Goal: Information Seeking & Learning: Learn about a topic

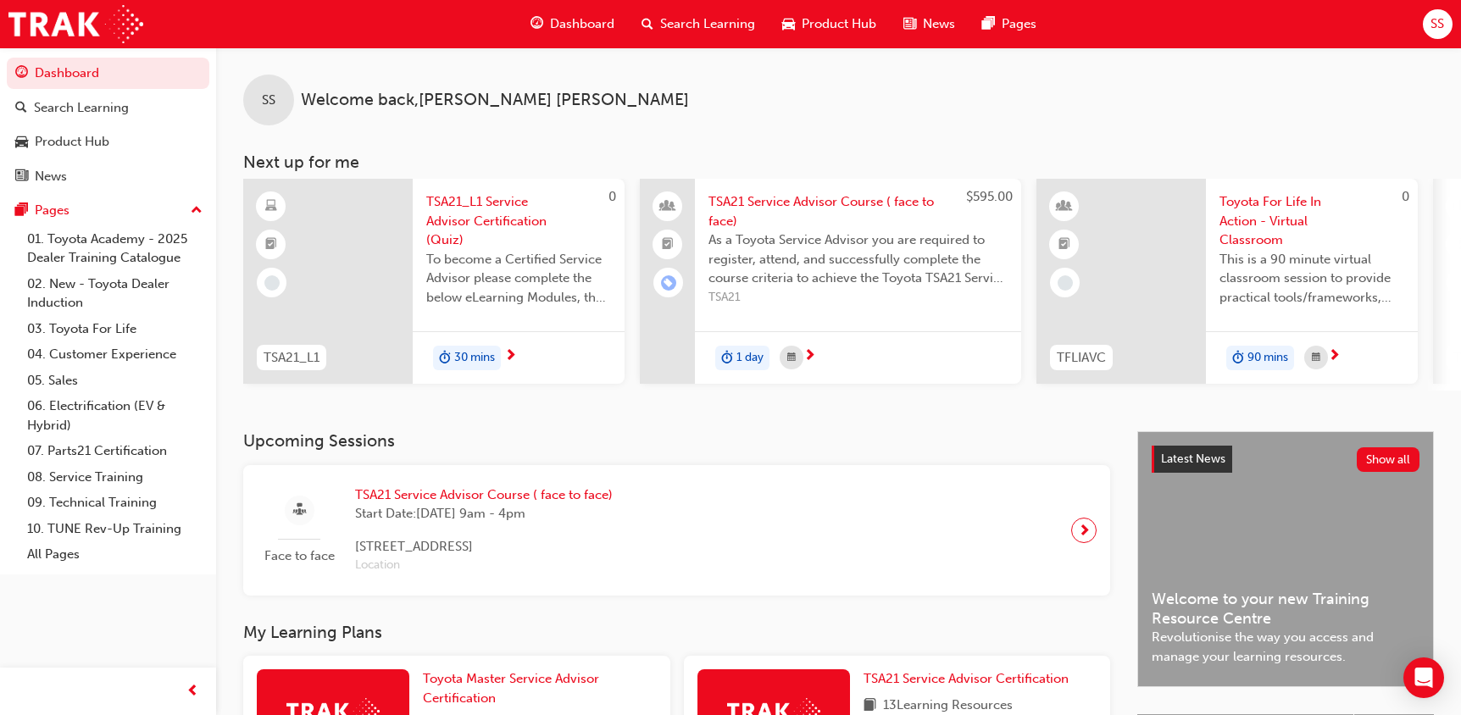
scroll to position [407, 0]
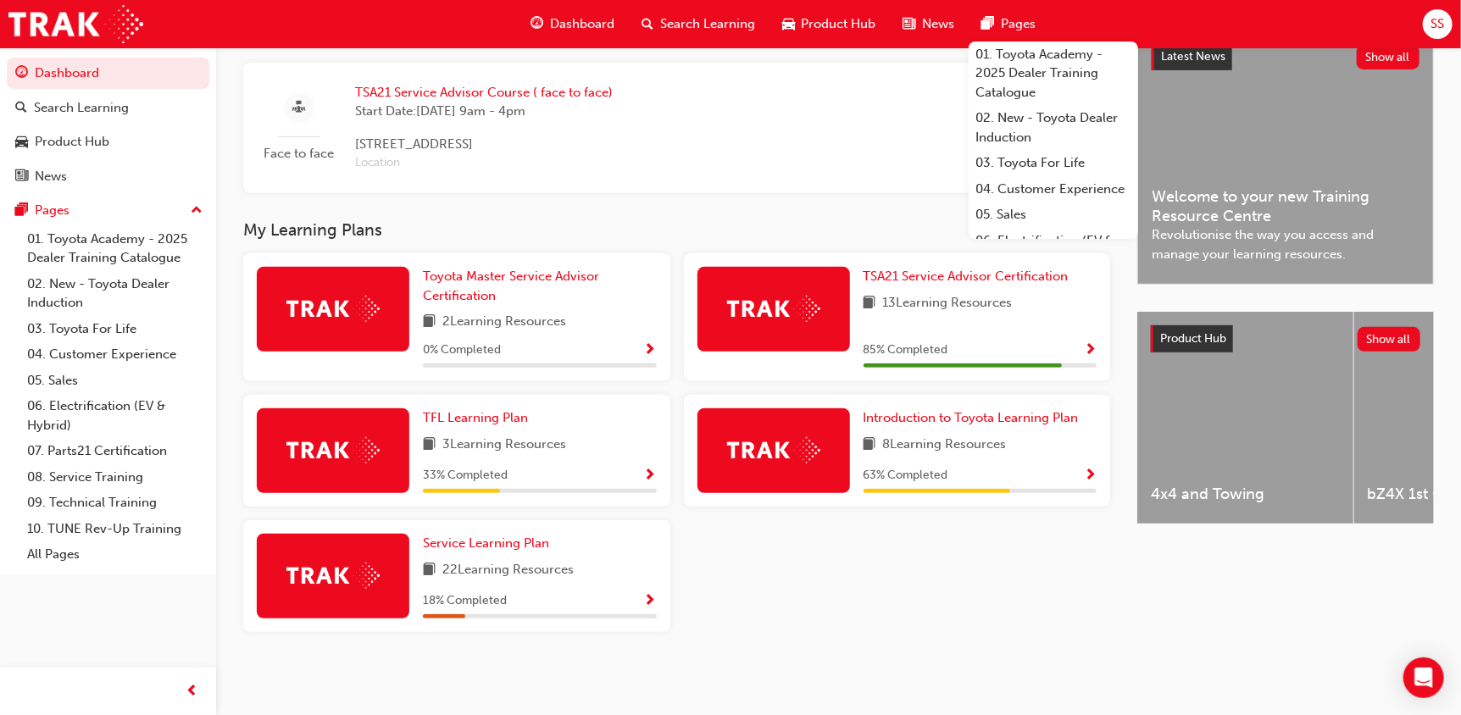
click at [706, 601] on div "Toyota Master Service Advisor Certification 2 Learning Resources 0 % Completed …" at bounding box center [676, 449] width 880 height 392
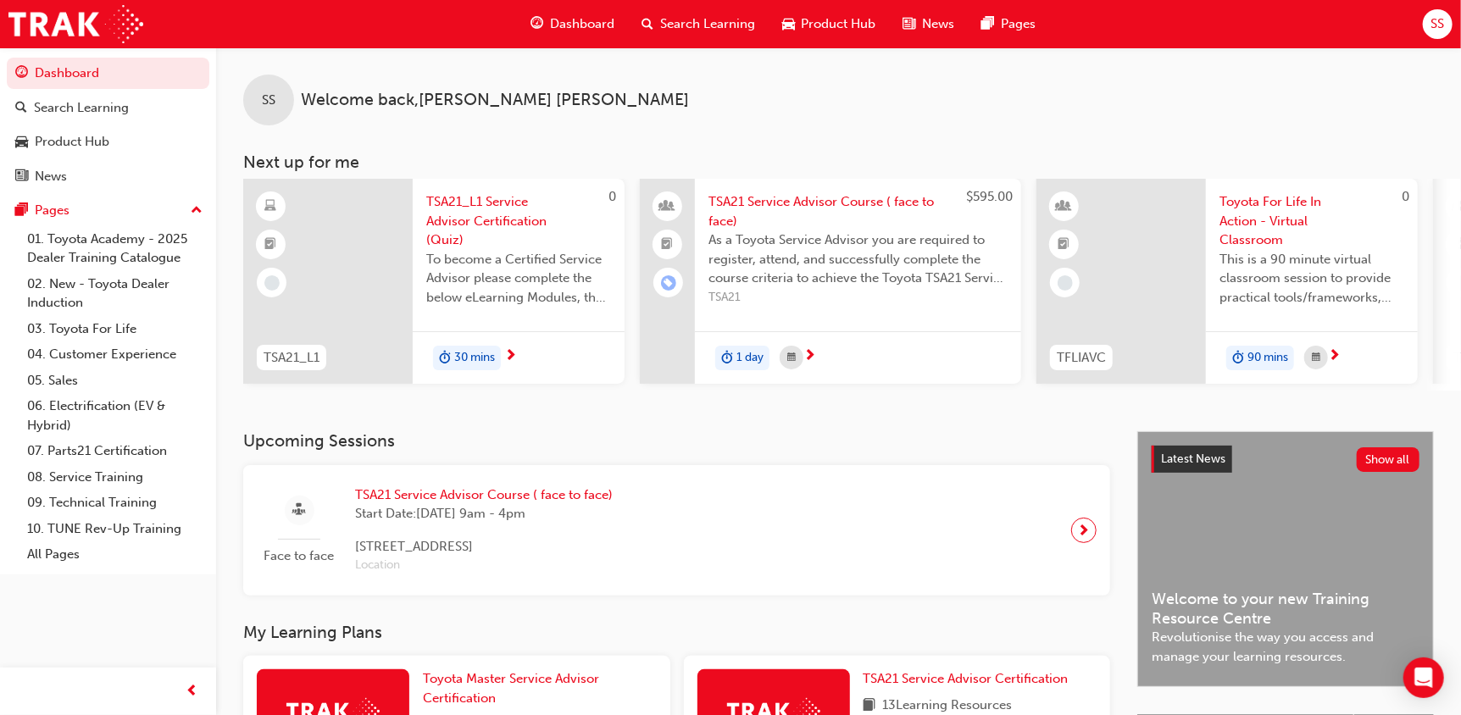
click at [471, 200] on span "TSA21_L1 Service Advisor Certification (Quiz)" at bounding box center [518, 221] width 185 height 58
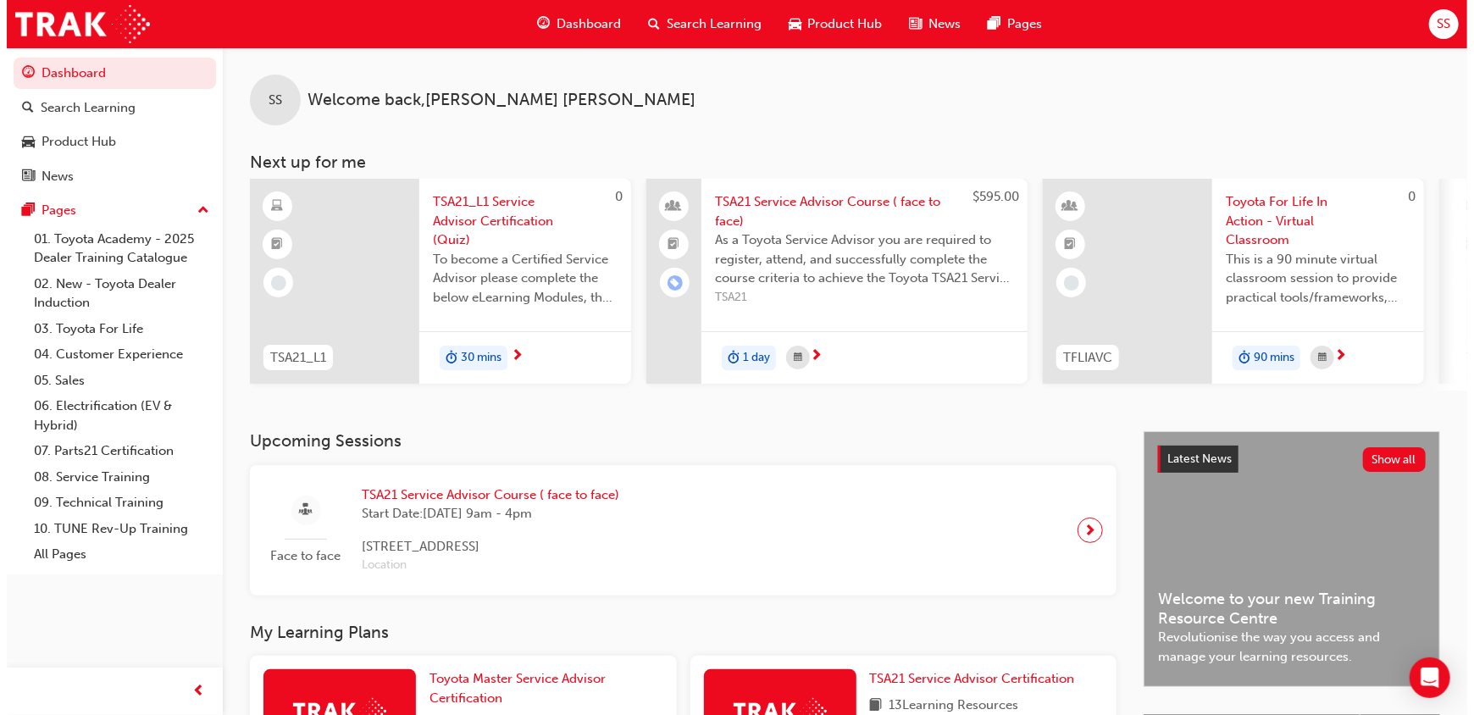
scroll to position [0, 1065]
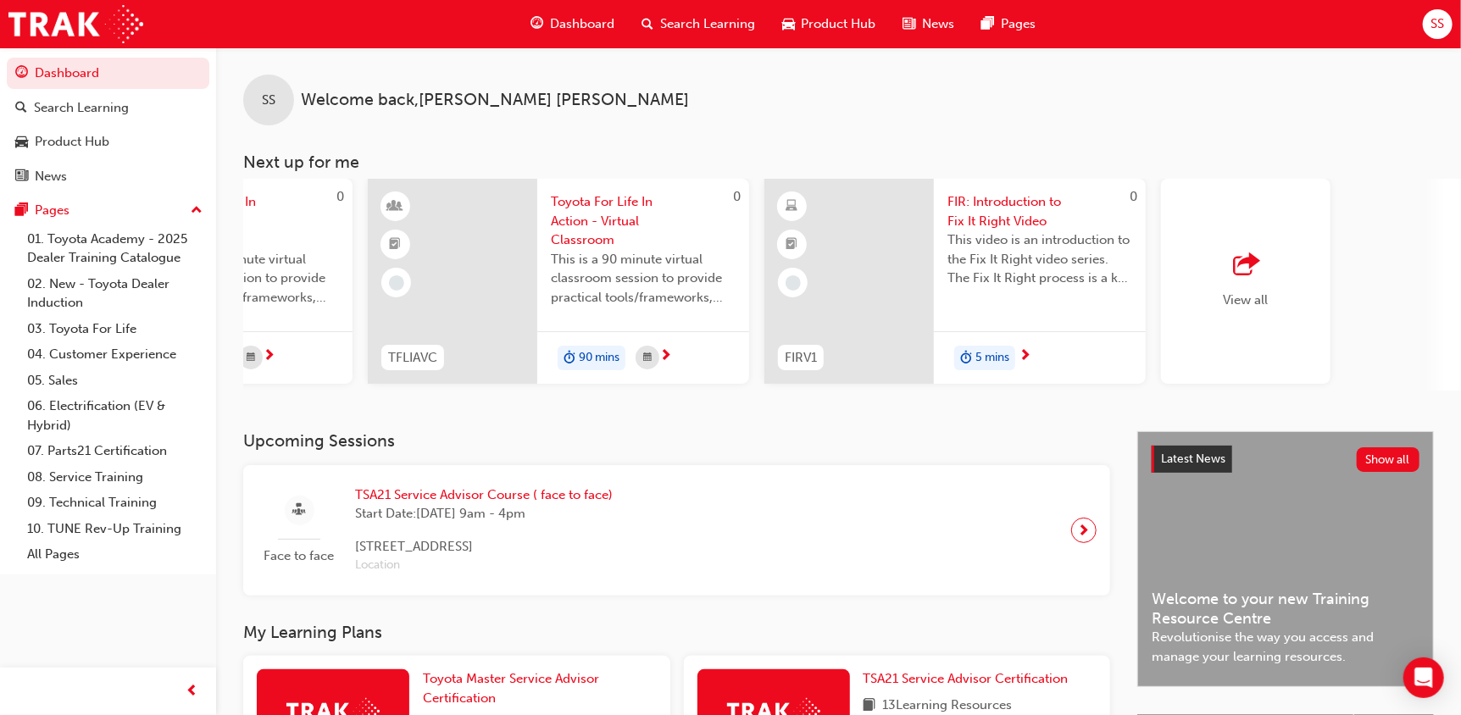
click at [1018, 207] on span "FIR: Introduction to Fix It Right Video" at bounding box center [1039, 211] width 185 height 38
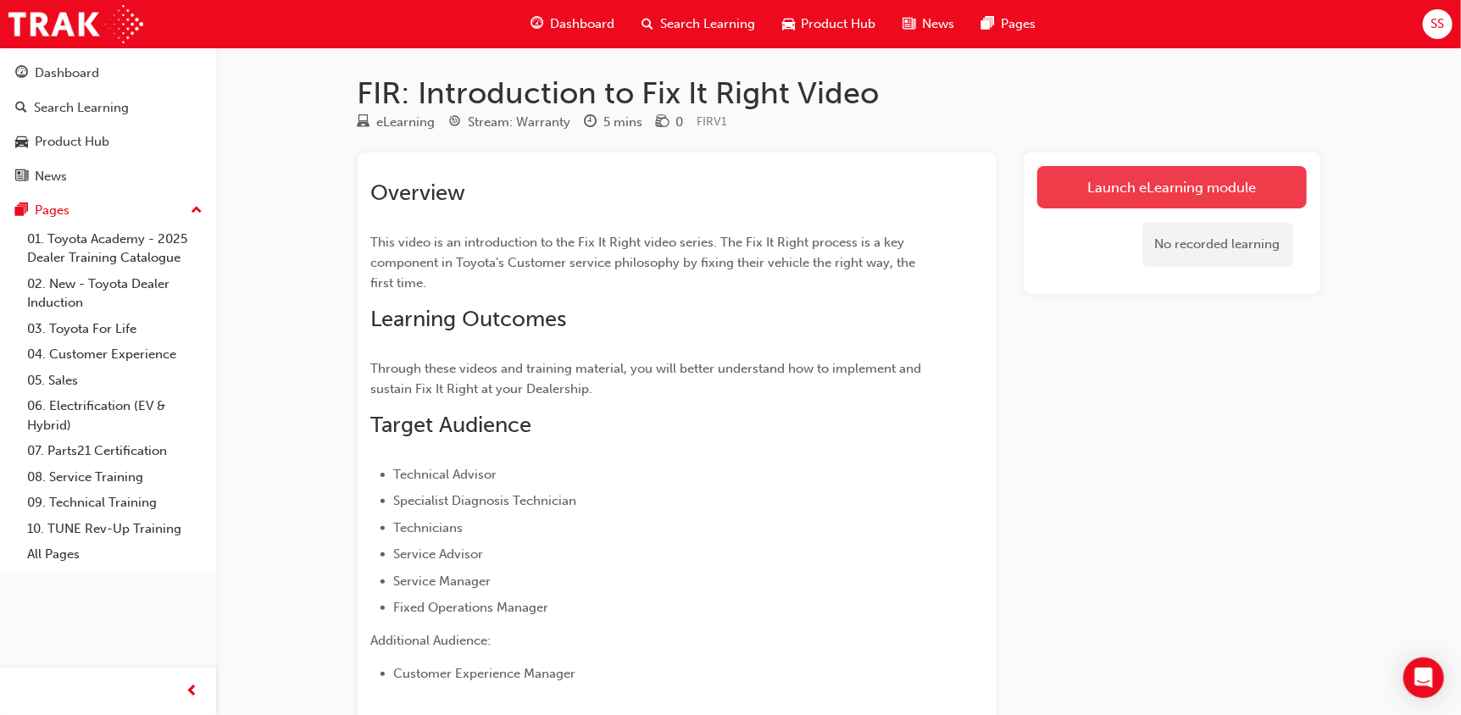
click at [1122, 202] on link "Launch eLearning module" at bounding box center [1171, 187] width 269 height 42
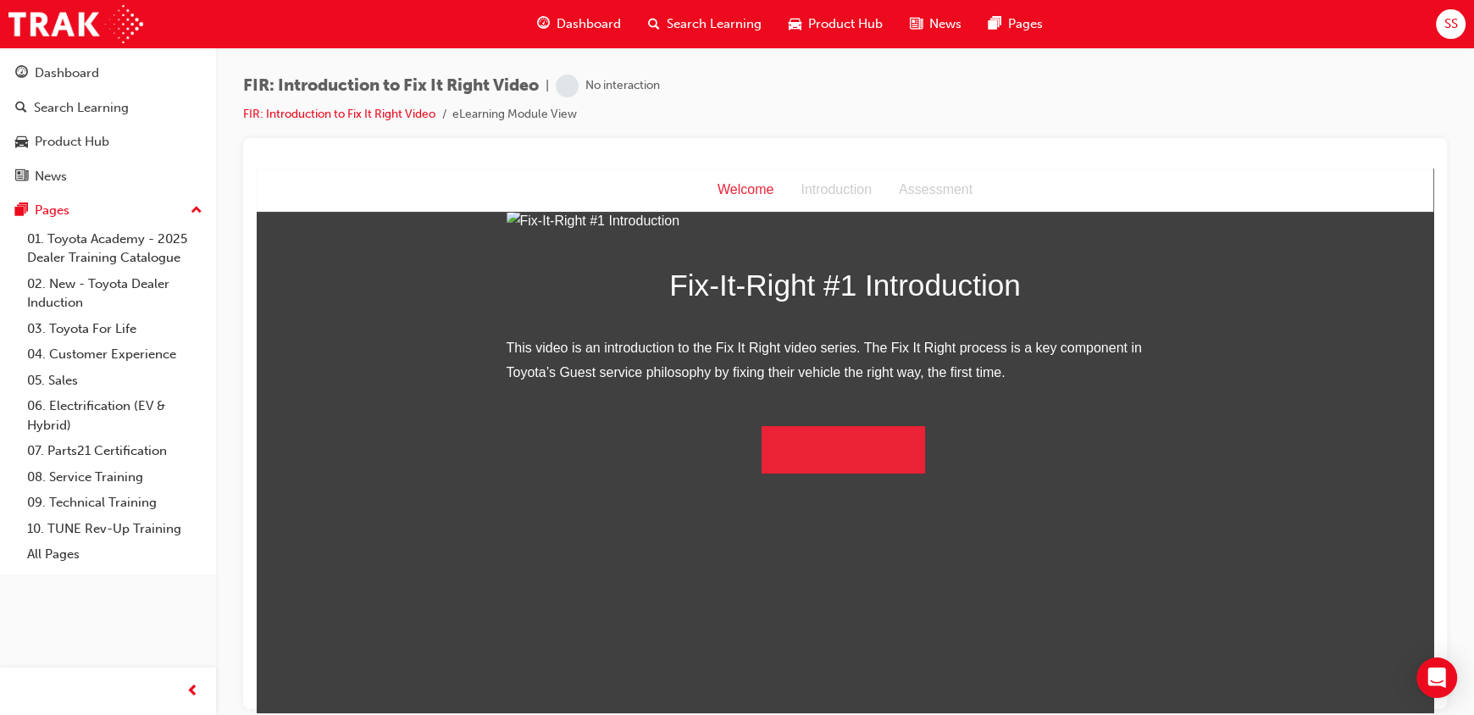
scroll to position [41, 0]
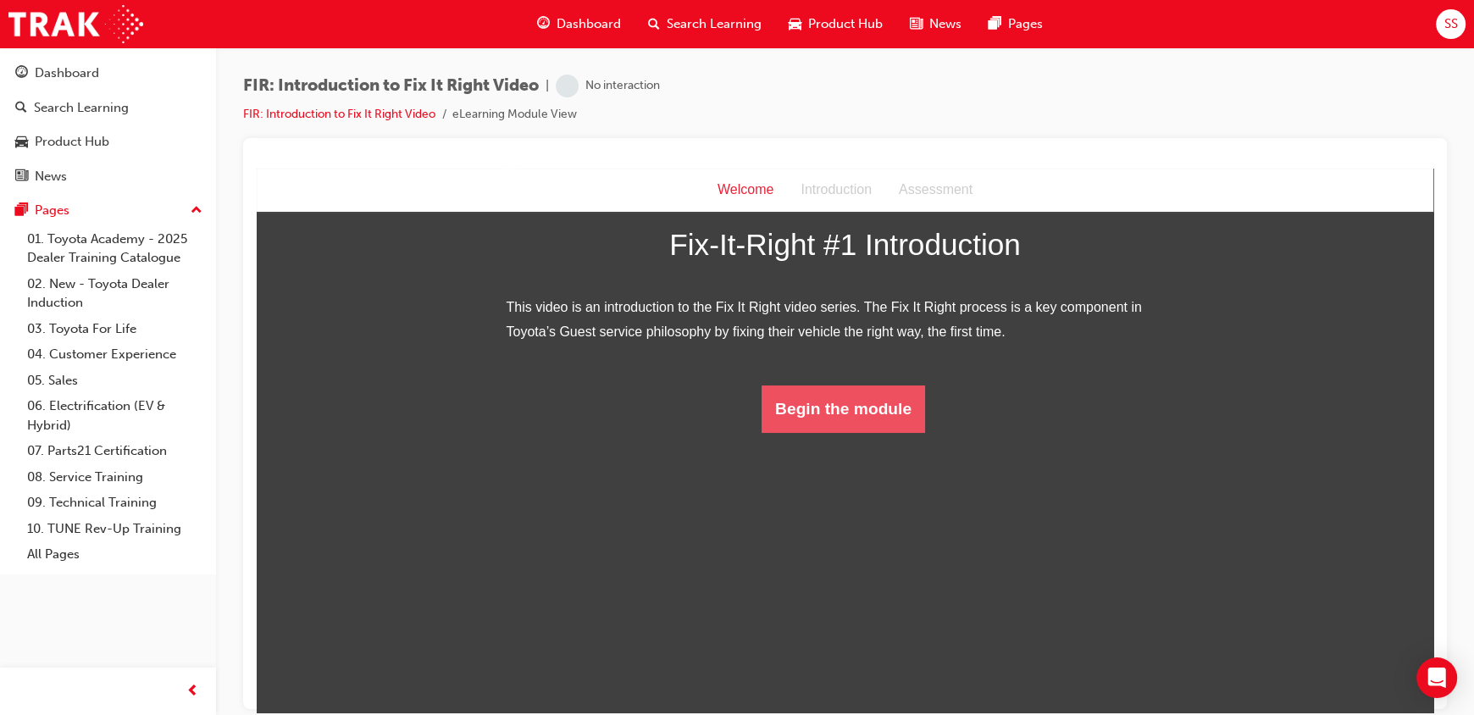
click at [879, 432] on button "Begin the module" at bounding box center [844, 408] width 164 height 47
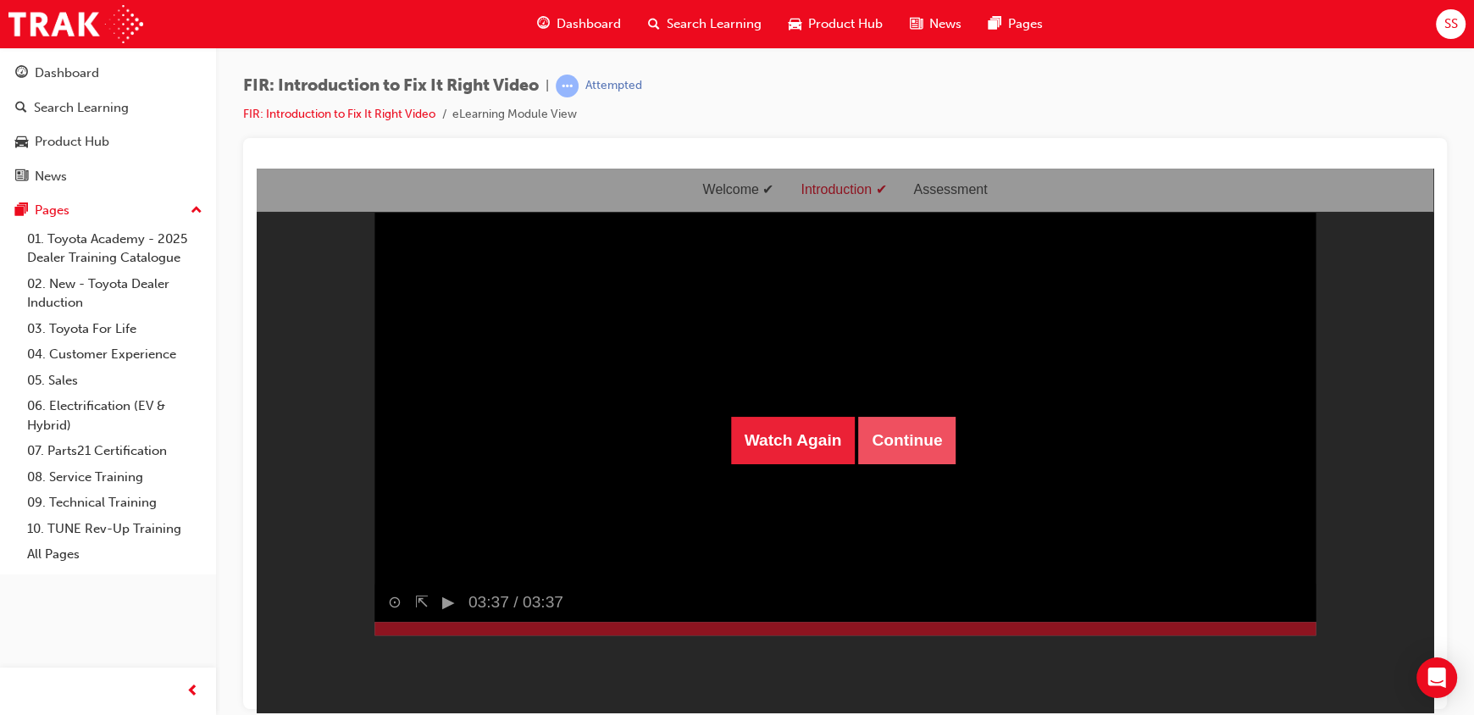
click at [876, 448] on button "Continue" at bounding box center [906, 439] width 97 height 47
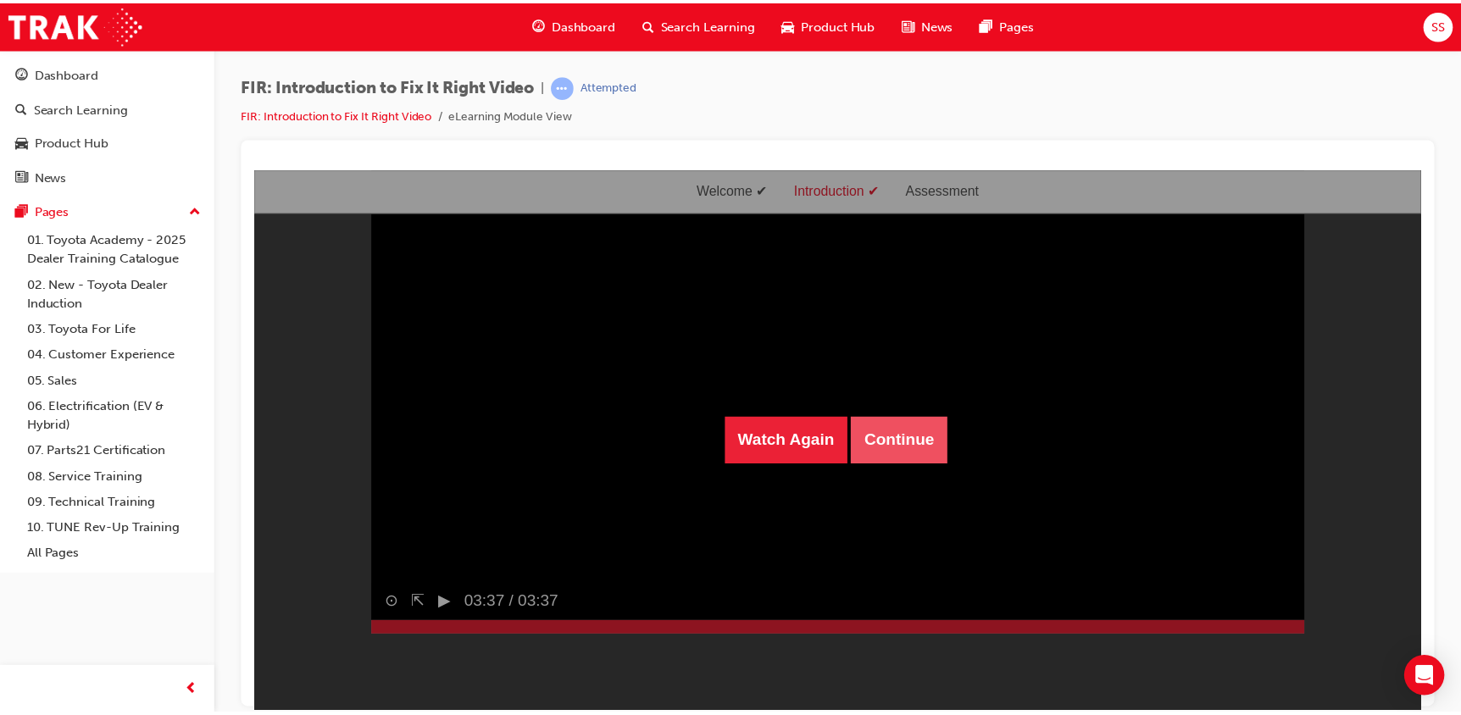
scroll to position [54, 0]
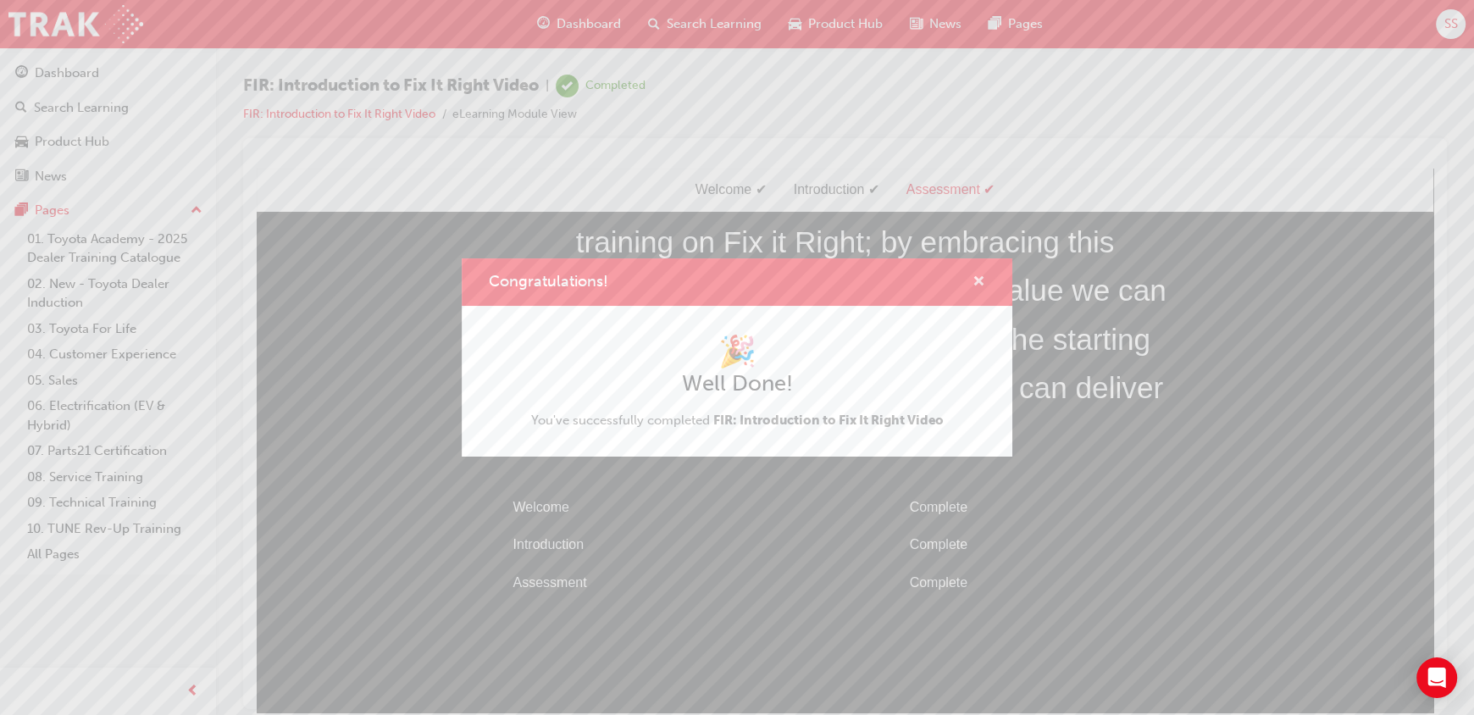
click at [973, 283] on span "cross-icon" at bounding box center [979, 282] width 13 height 15
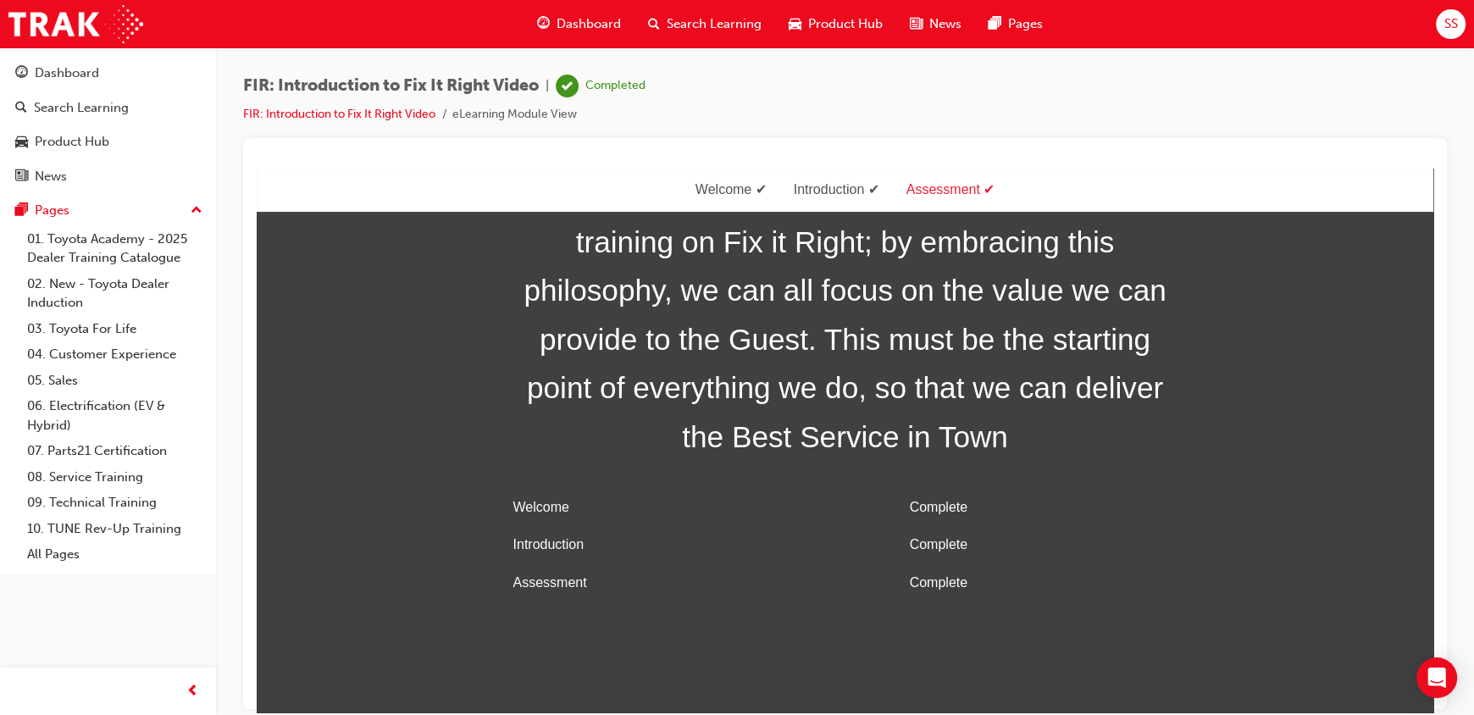
click at [541, 37] on div "Dashboard" at bounding box center [579, 24] width 111 height 35
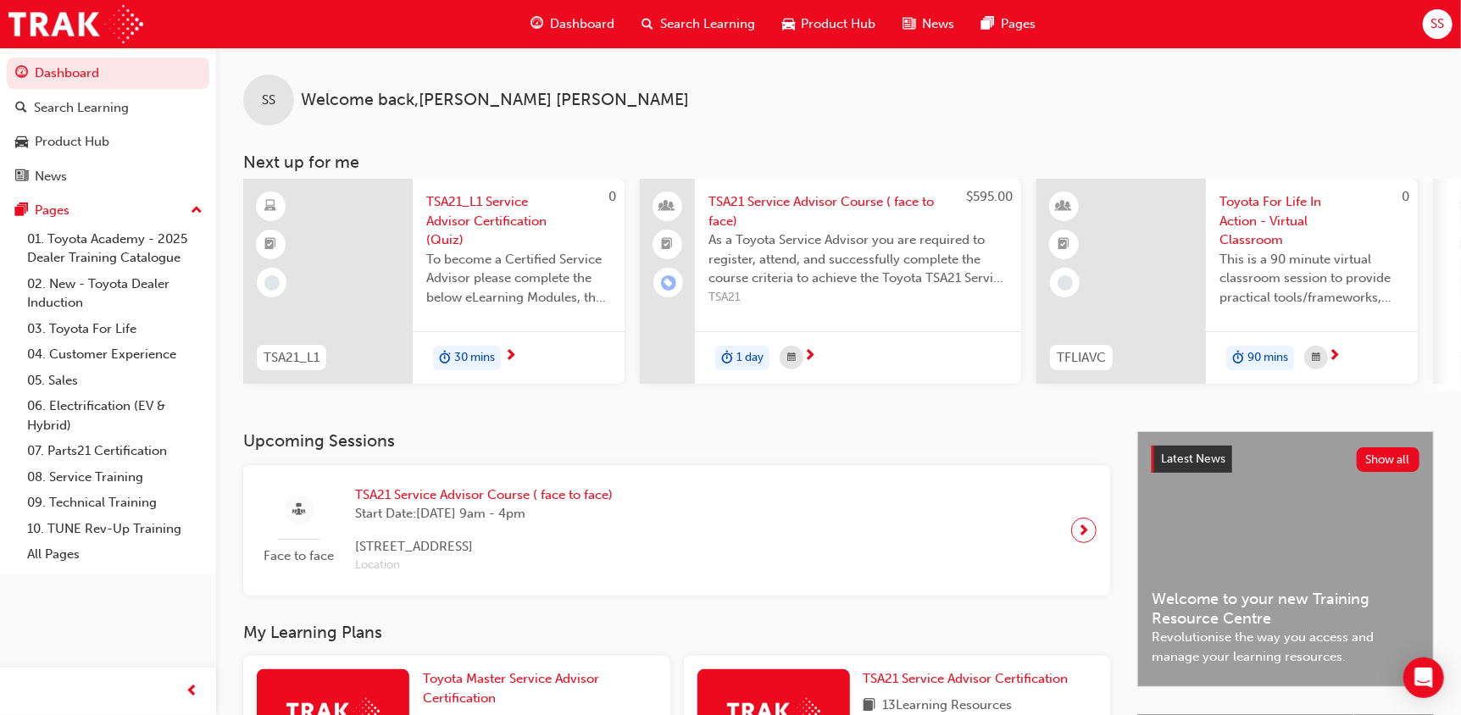
click at [545, 31] on div "Dashboard" at bounding box center [572, 24] width 111 height 35
click at [548, 16] on div "Dashboard" at bounding box center [572, 24] width 111 height 35
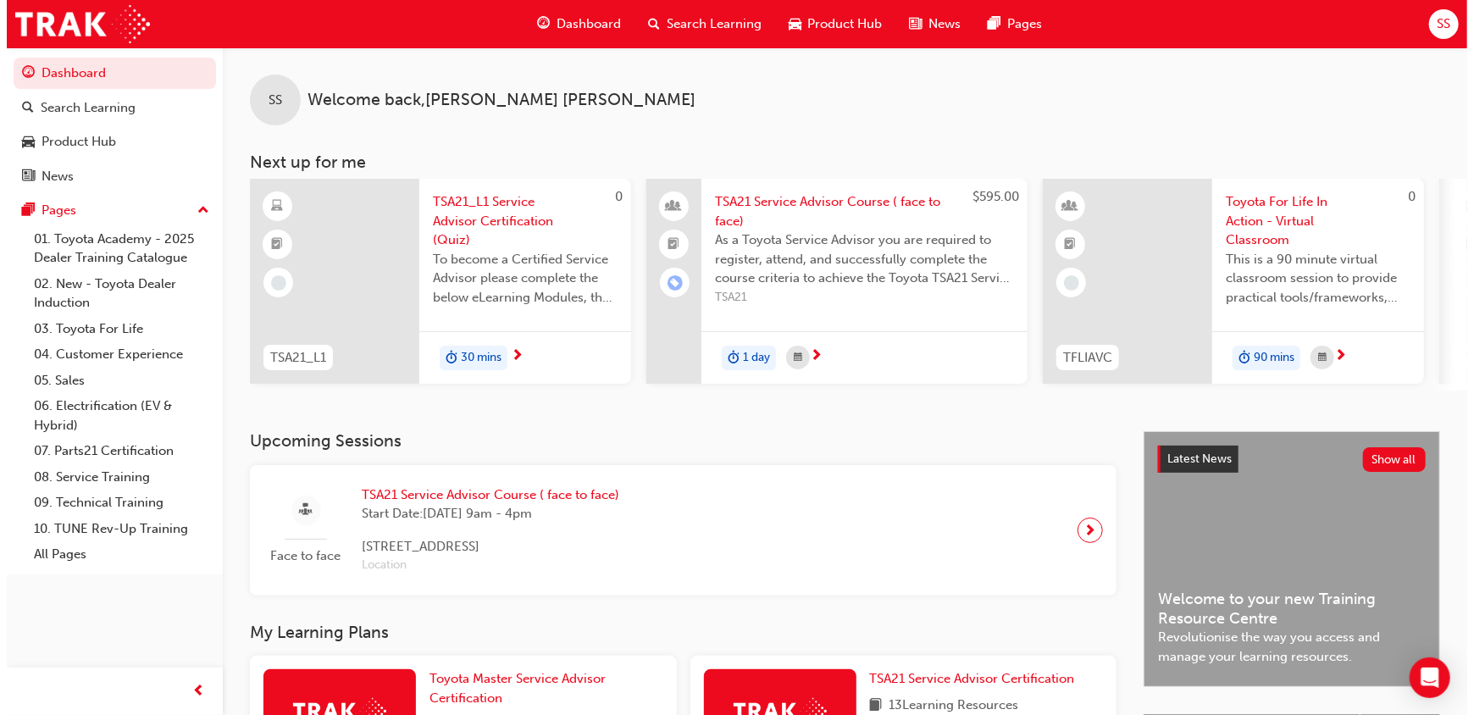
scroll to position [0, 1065]
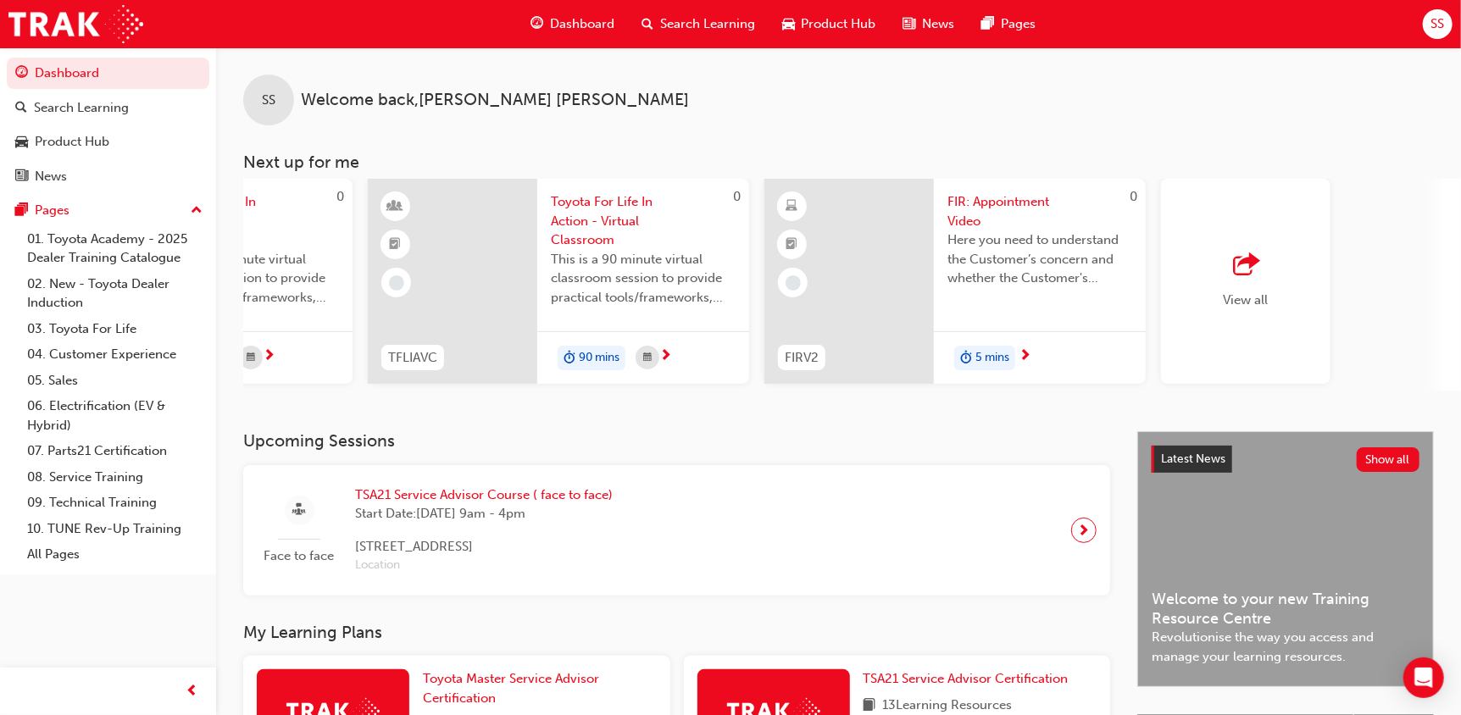
click at [978, 208] on span "FIR: Appointment Video" at bounding box center [1039, 211] width 185 height 38
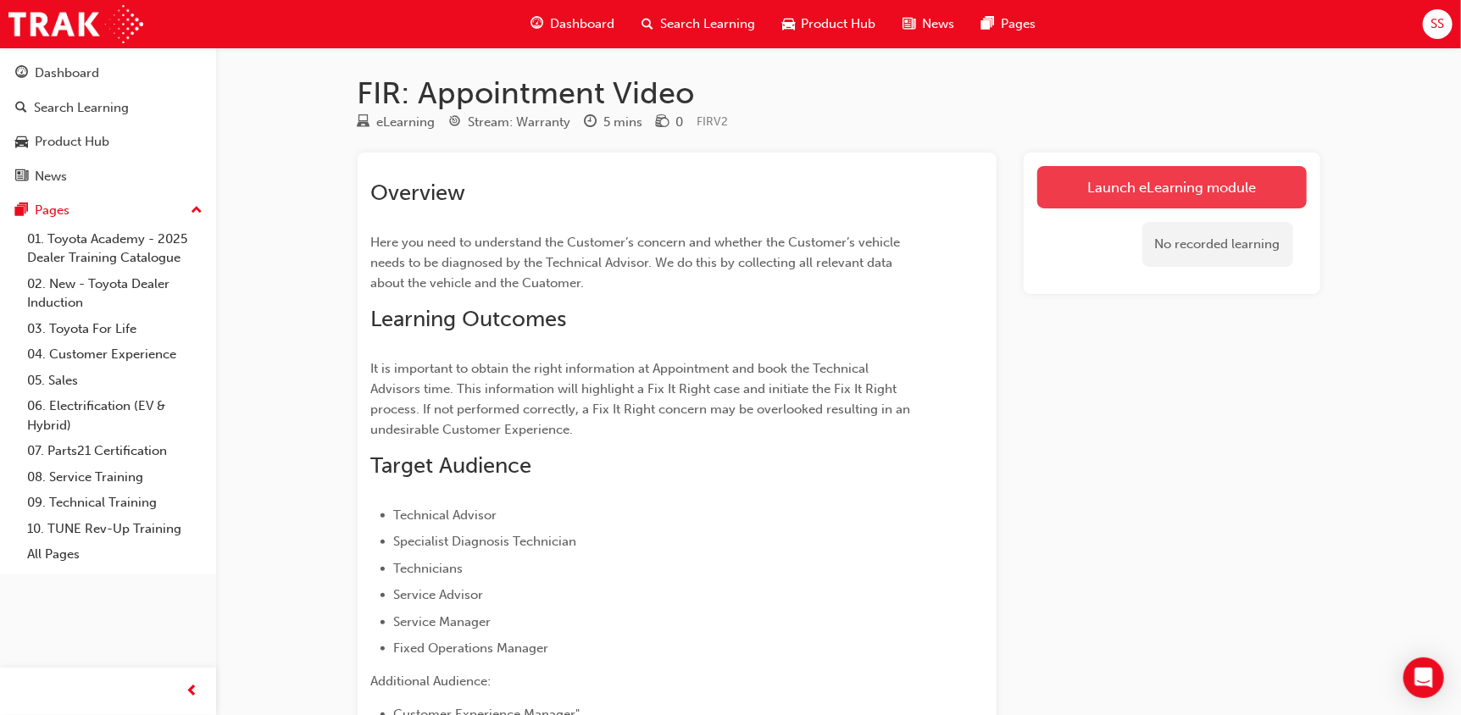
click at [1123, 200] on link "Launch eLearning module" at bounding box center [1171, 187] width 269 height 42
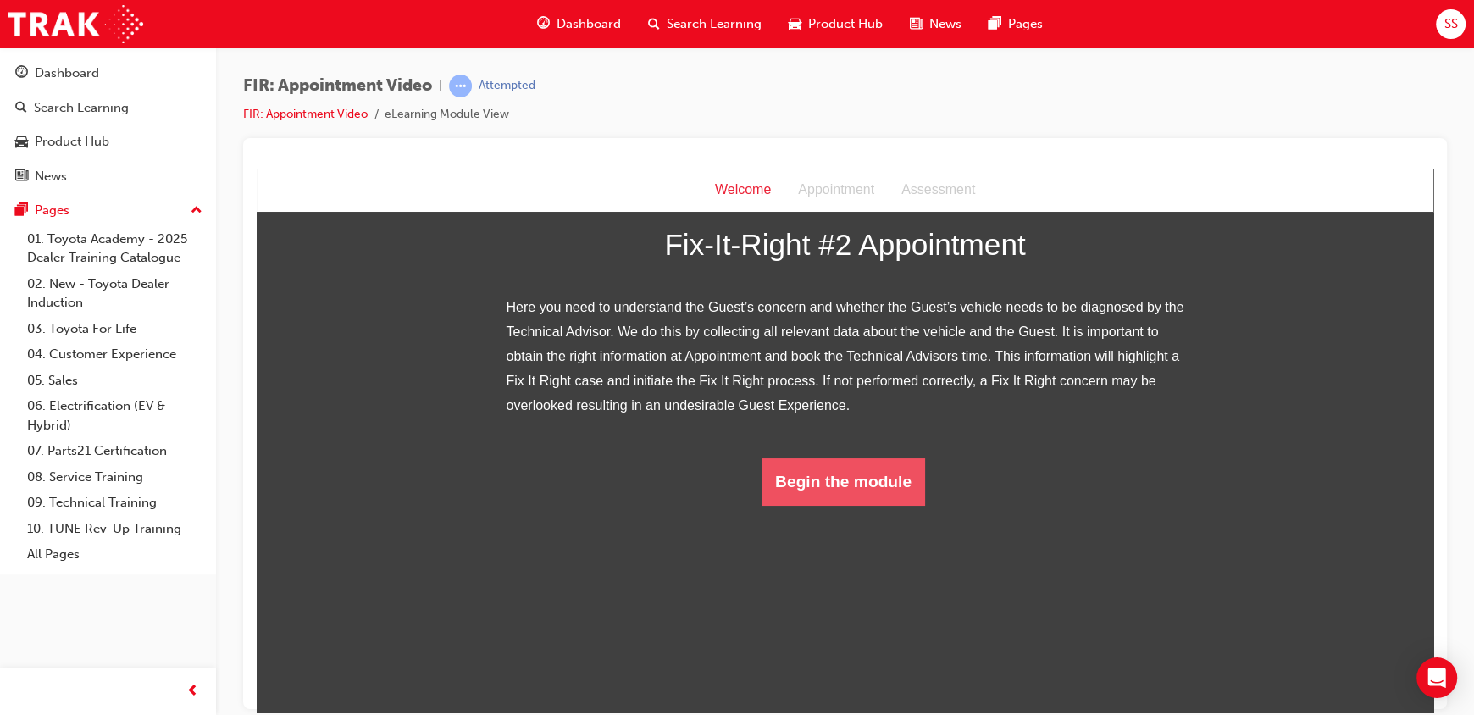
click at [874, 505] on button "Begin the module" at bounding box center [844, 481] width 164 height 47
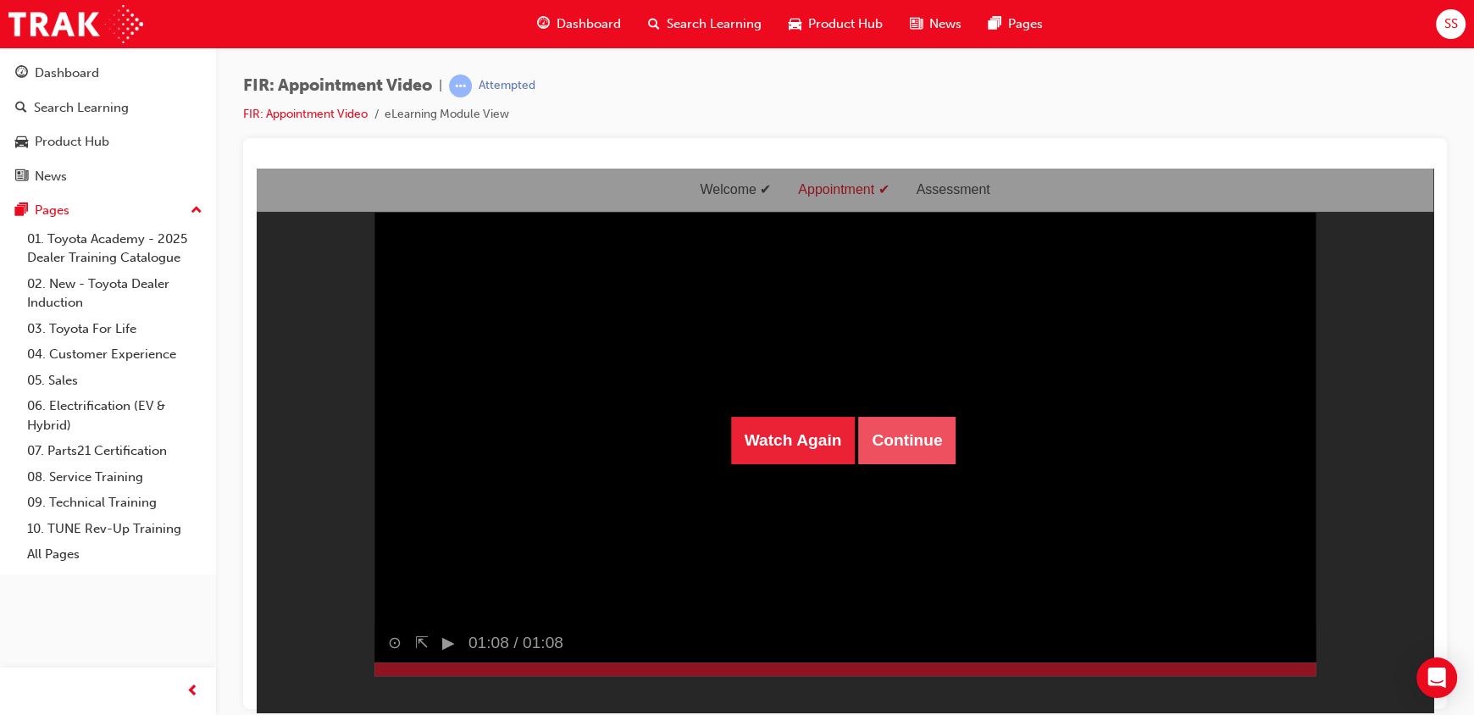
click at [904, 452] on button "Continue" at bounding box center [906, 439] width 97 height 47
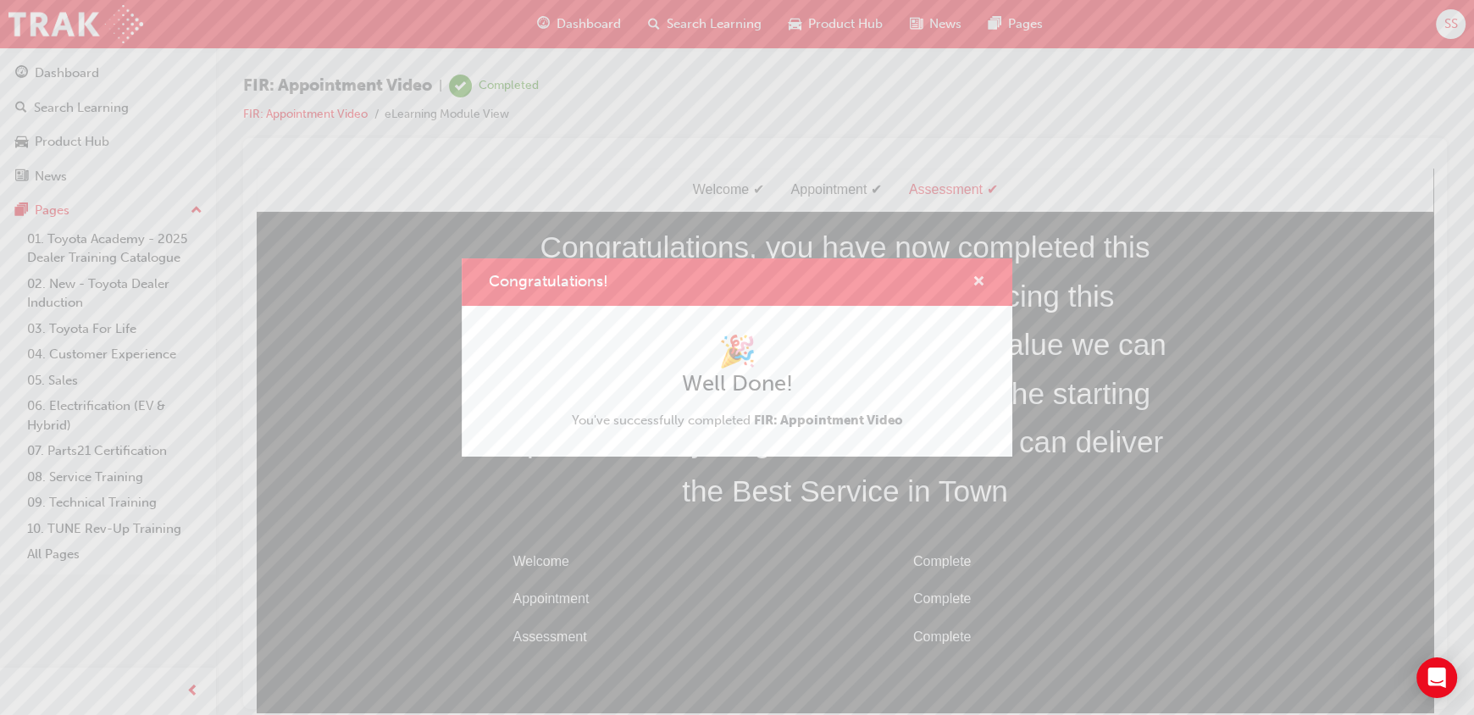
drag, startPoint x: 723, startPoint y: 116, endPoint x: 979, endPoint y: 284, distance: 306.7
click at [979, 284] on span "cross-icon" at bounding box center [979, 282] width 13 height 15
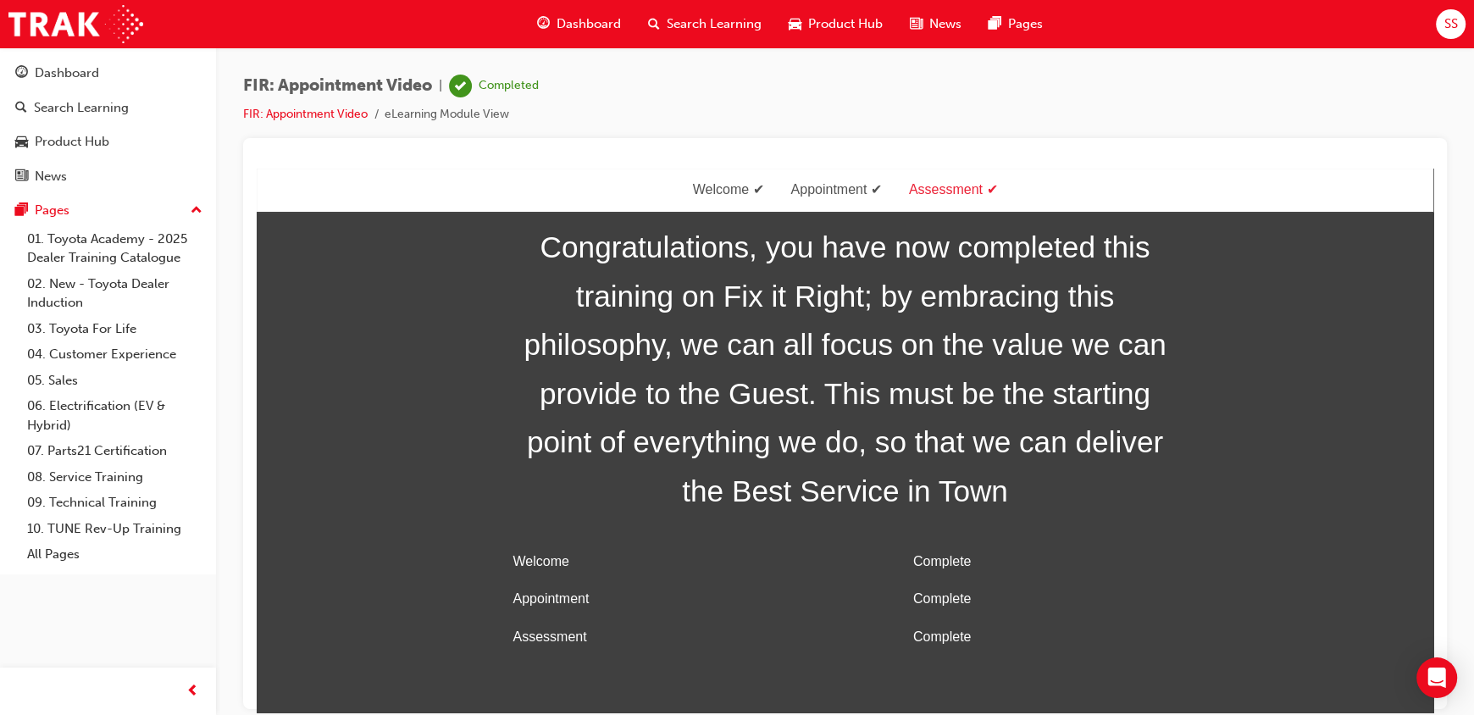
click at [560, 28] on span "Dashboard" at bounding box center [589, 23] width 64 height 19
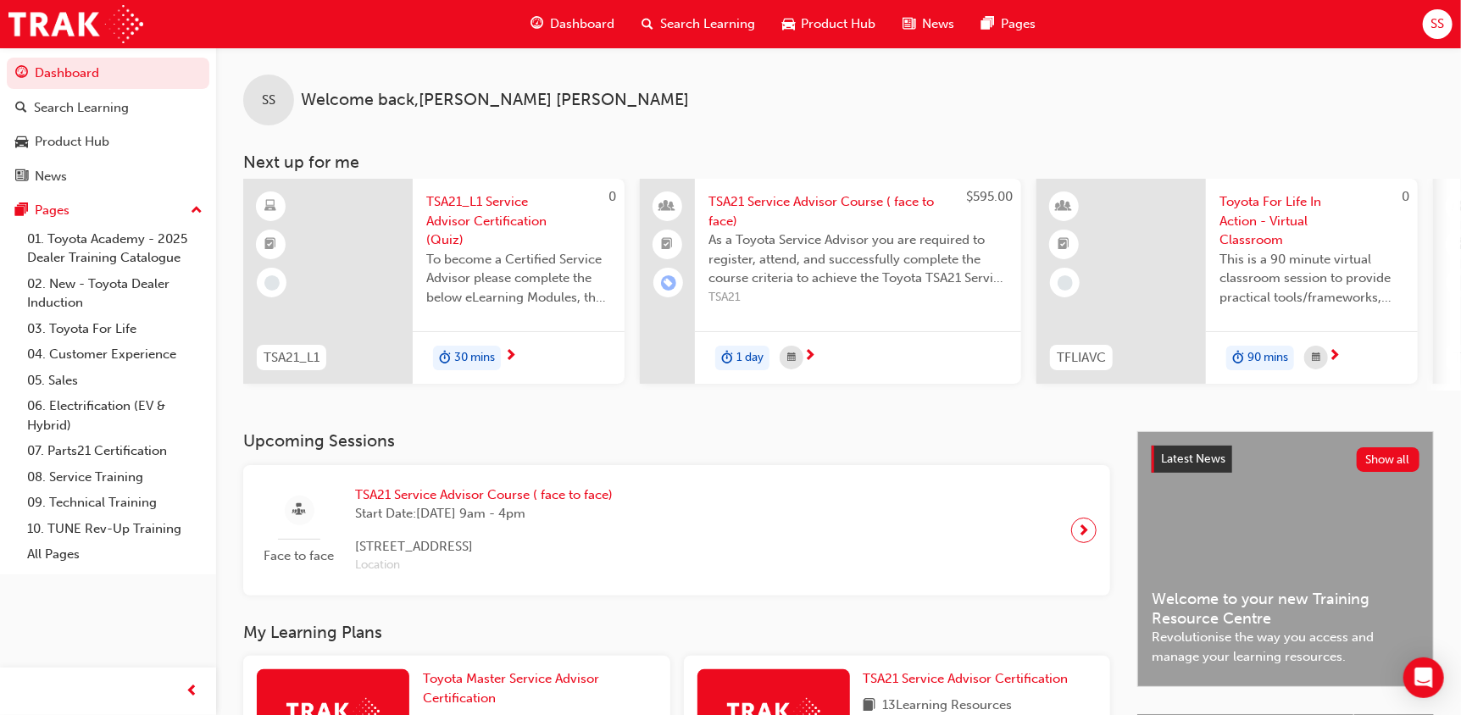
click at [1106, 399] on div "SS Welcome back , [PERSON_NAME] Next up for me 0 TSA21_L1 TSA21_L1 Service Advi…" at bounding box center [838, 239] width 1245 height 384
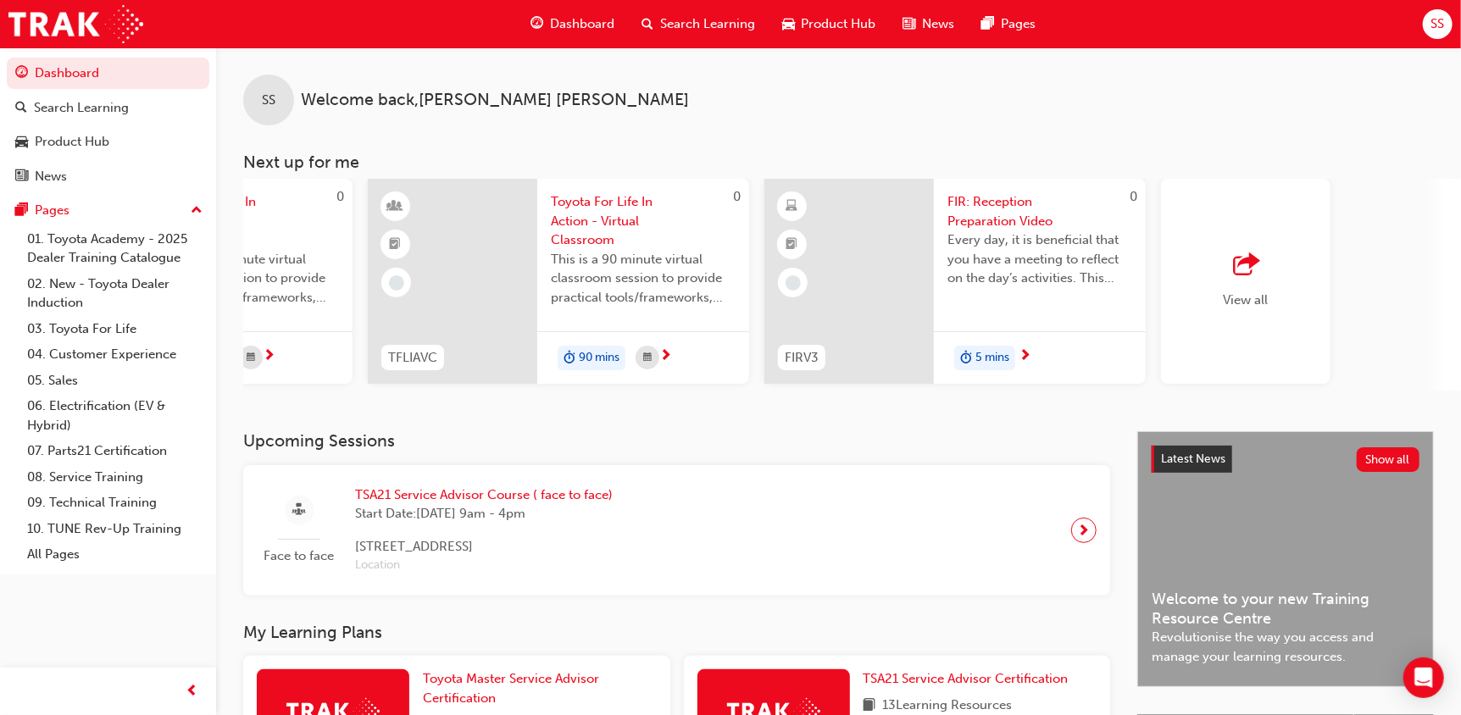
click at [1009, 197] on span "FIR: Reception Preparation Video" at bounding box center [1039, 211] width 185 height 38
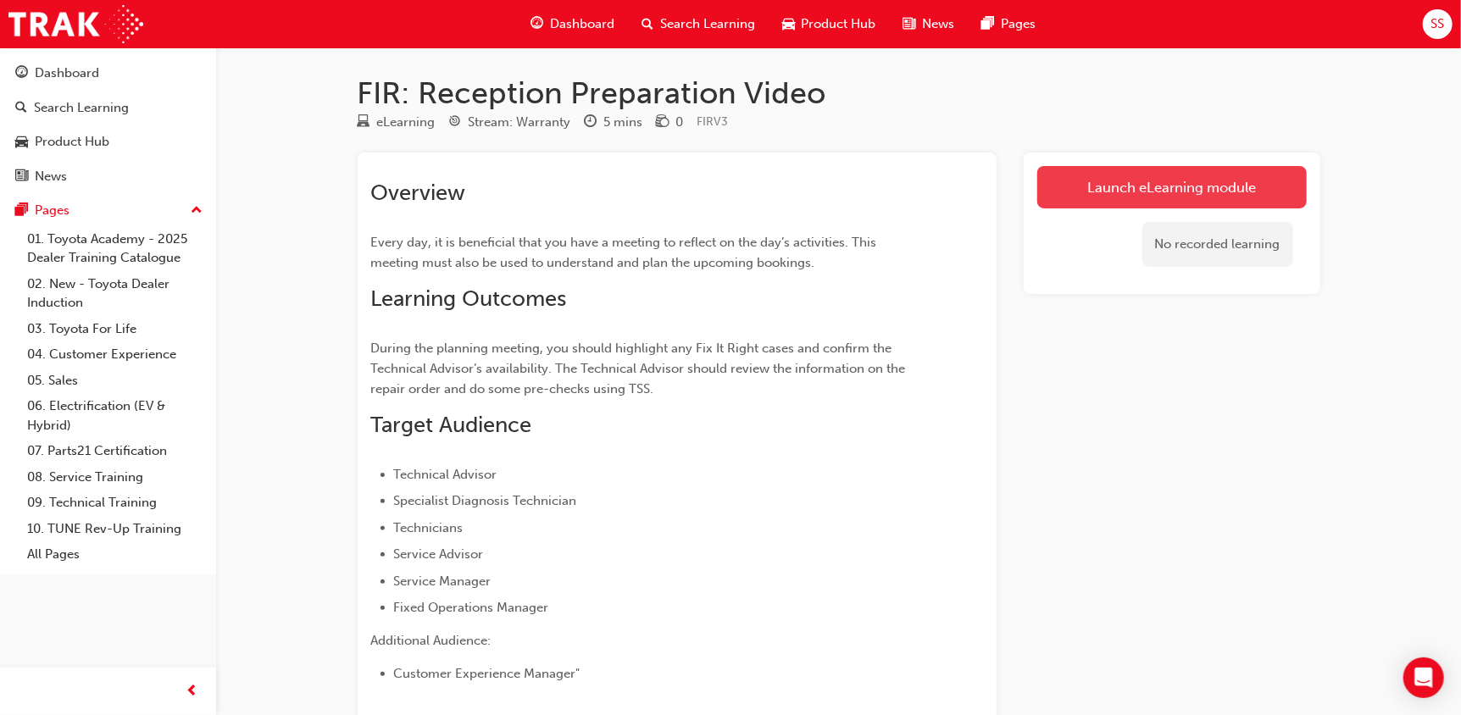
click at [1146, 186] on link "Launch eLearning module" at bounding box center [1171, 187] width 269 height 42
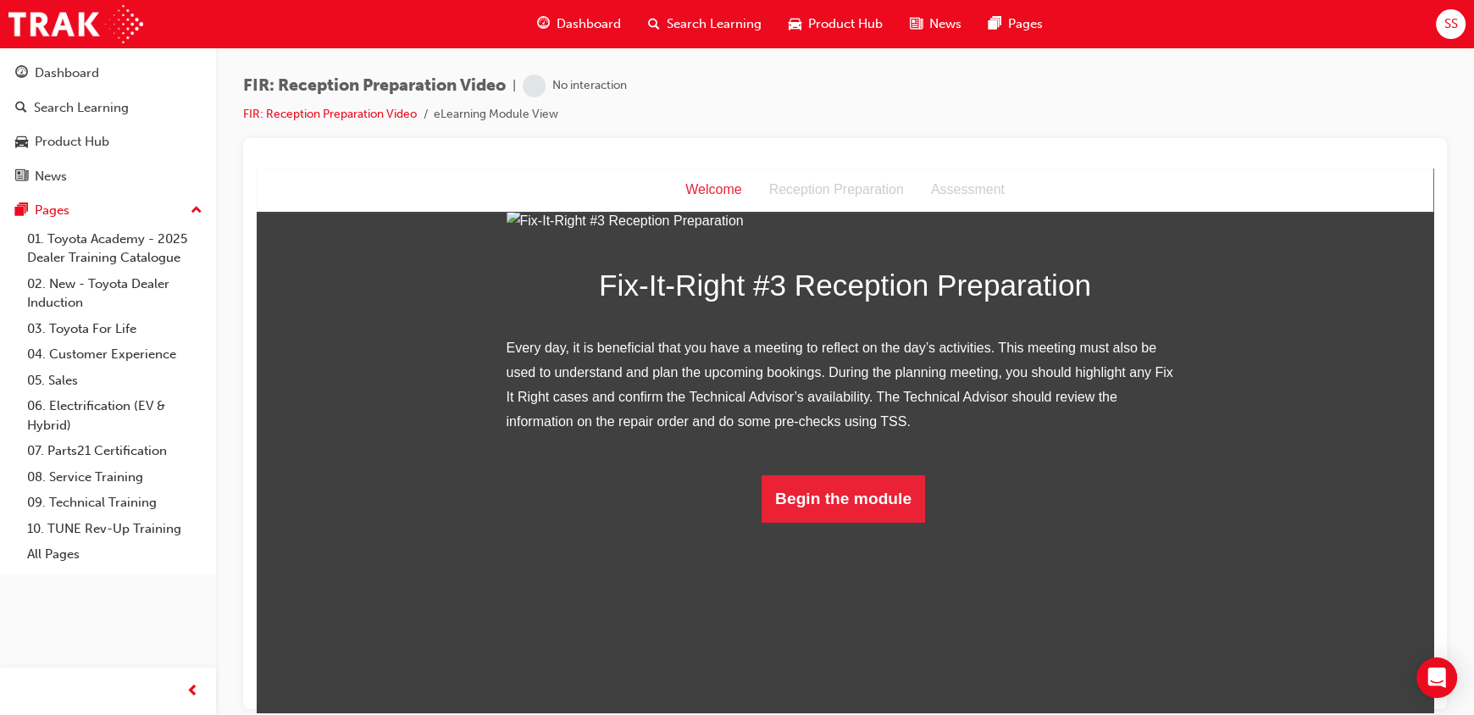
scroll to position [167, 0]
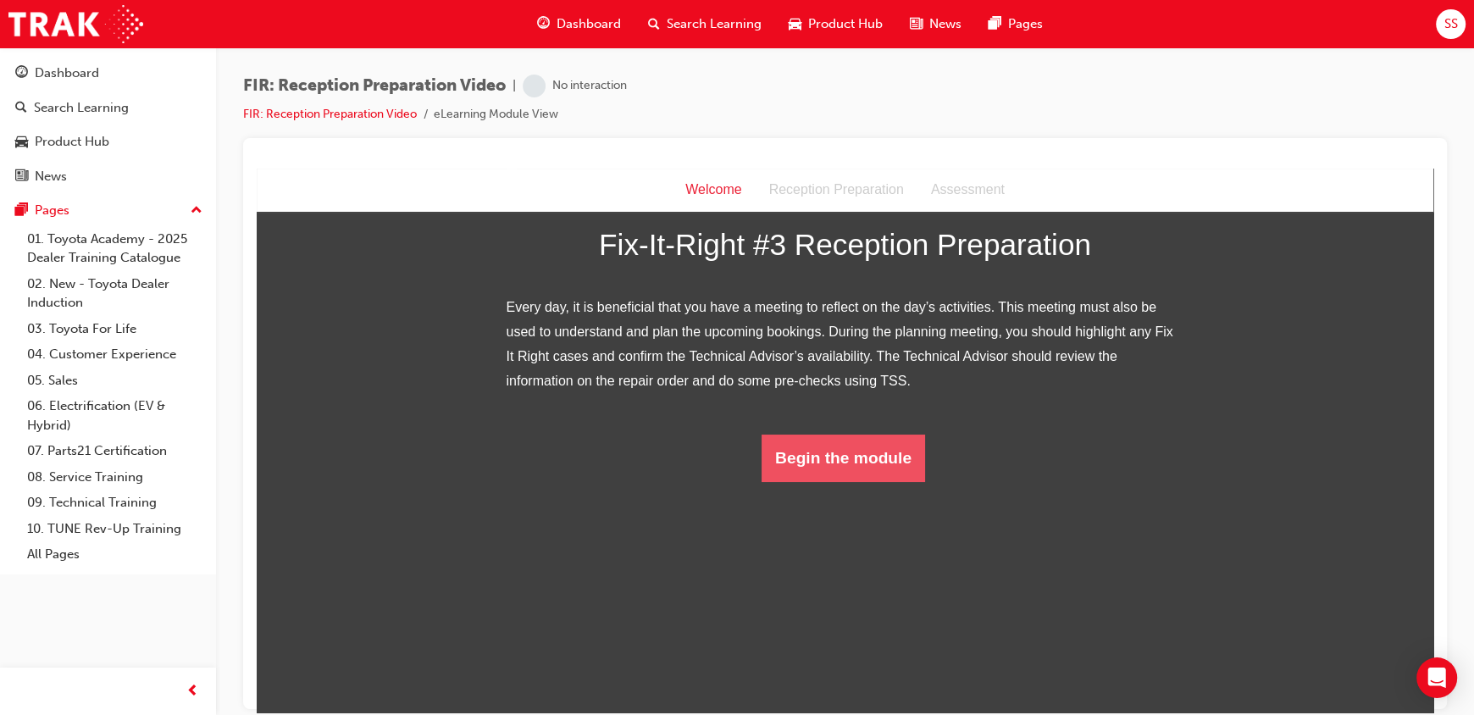
click at [838, 481] on button "Begin the module" at bounding box center [844, 457] width 164 height 47
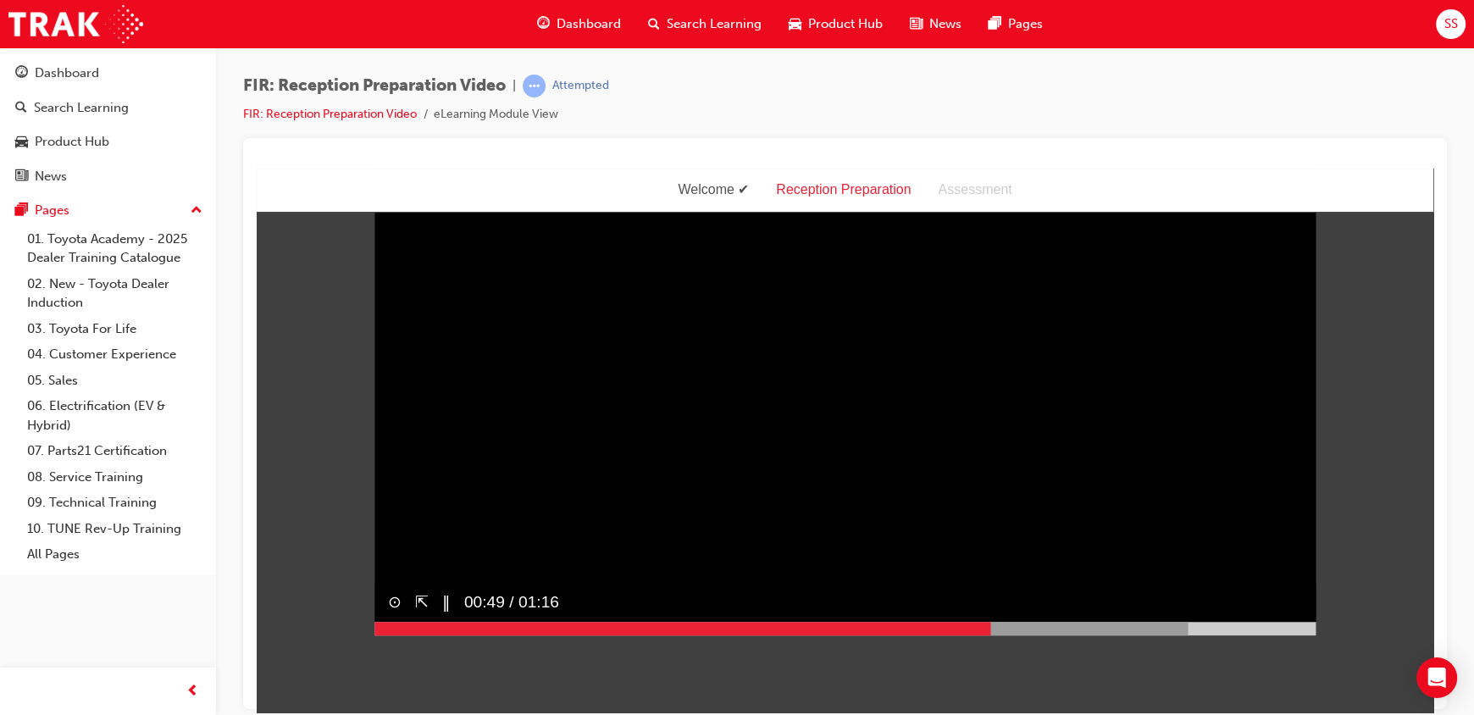
scroll to position [0, 0]
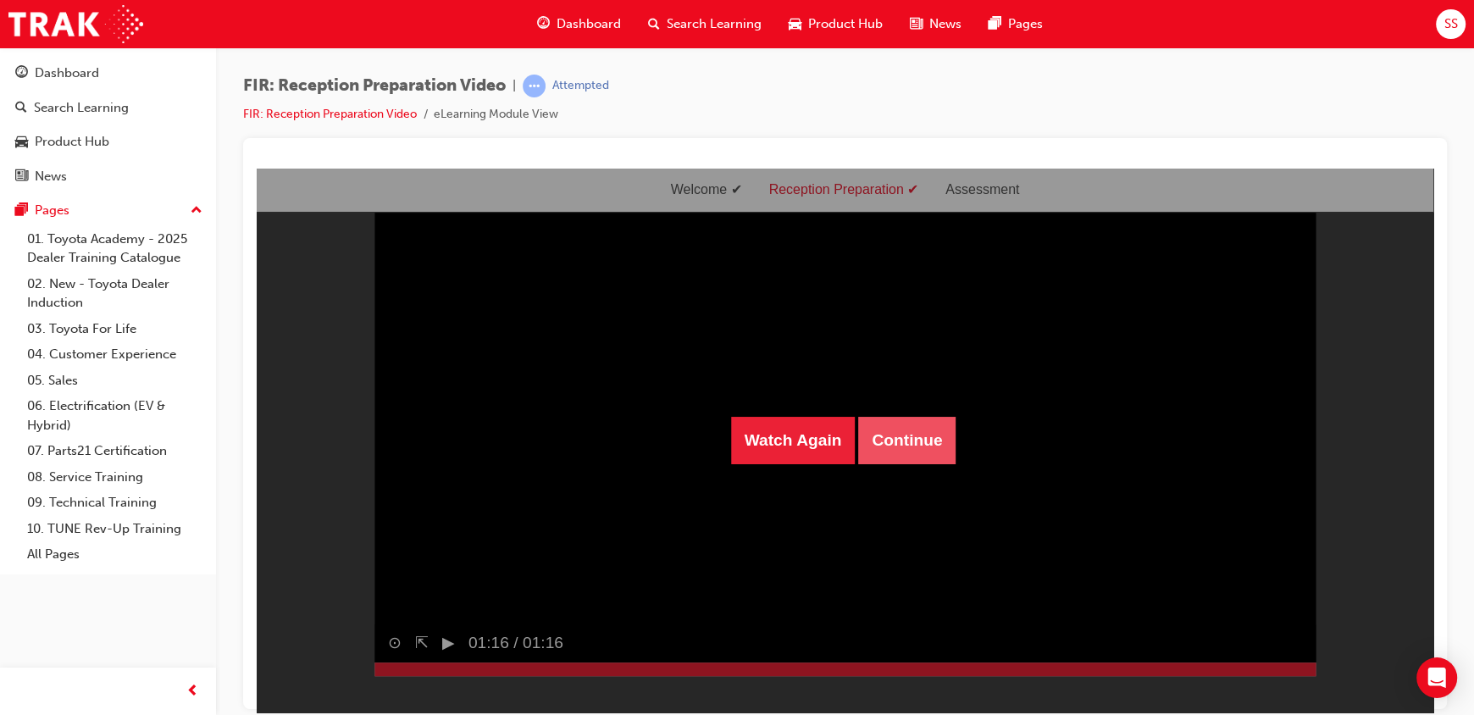
click at [904, 436] on button "Continue" at bounding box center [906, 439] width 97 height 47
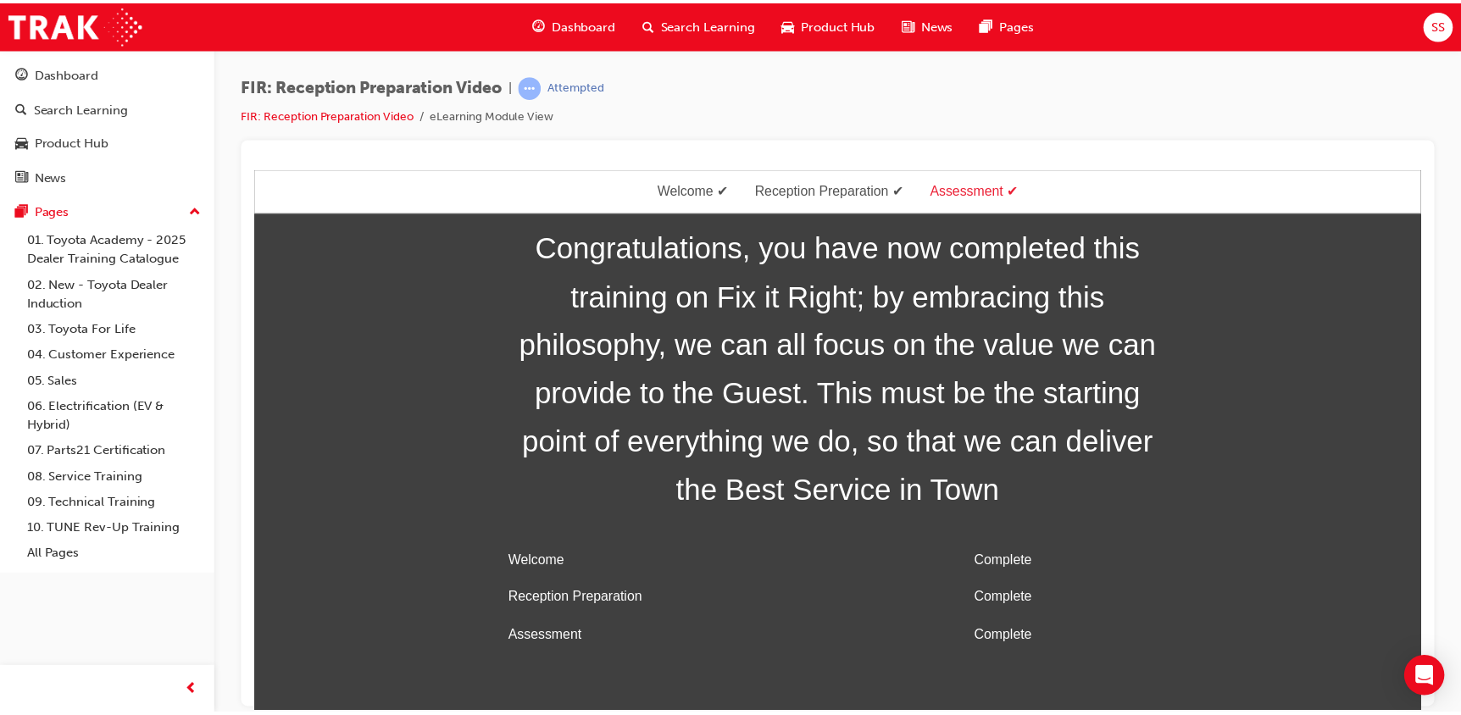
scroll to position [54, 0]
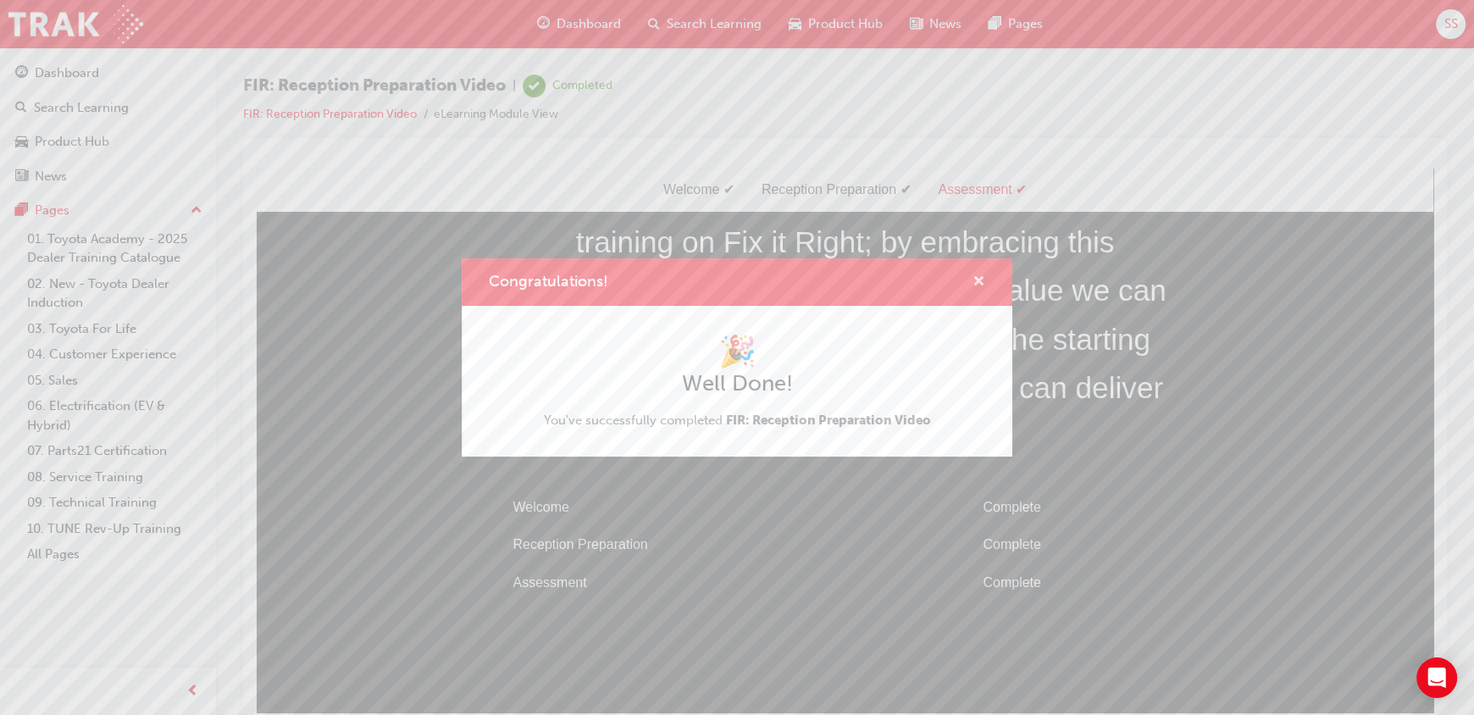
click at [978, 277] on span "cross-icon" at bounding box center [979, 282] width 13 height 15
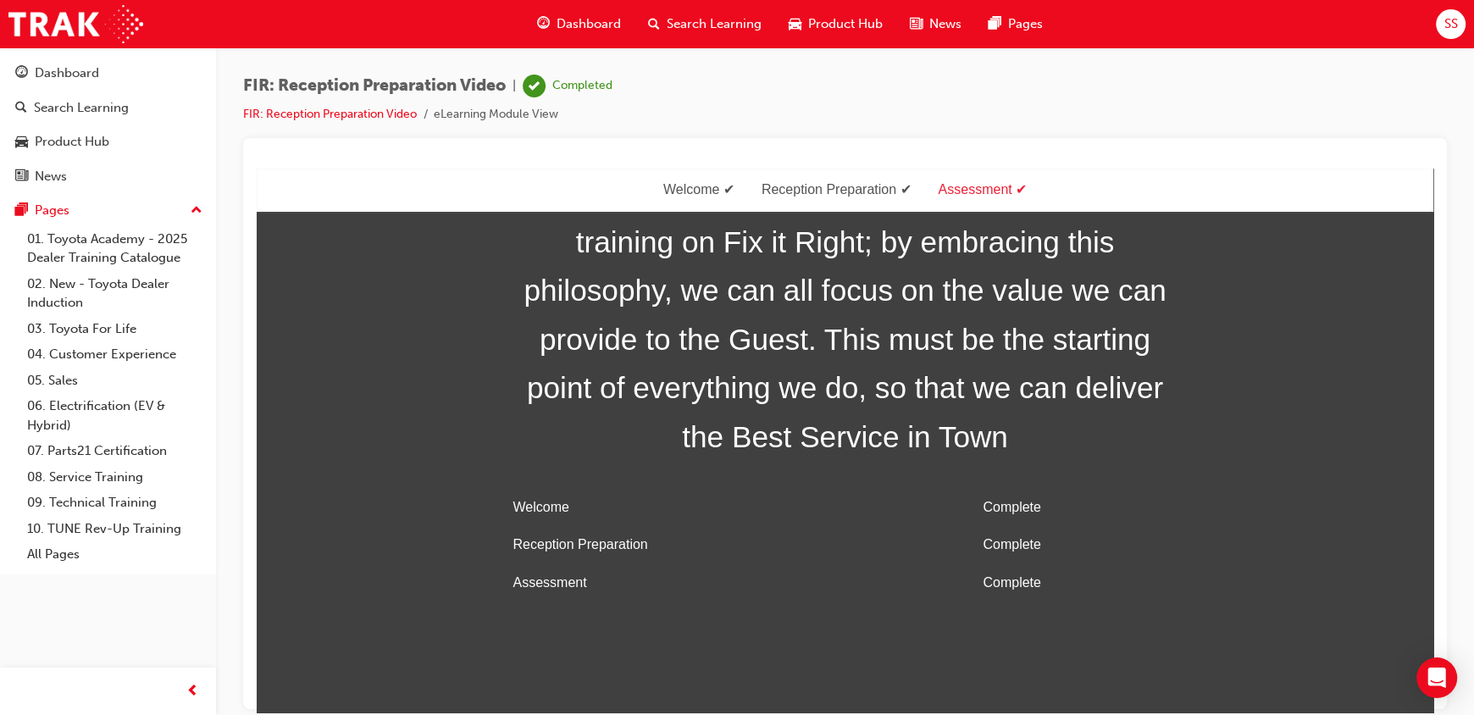
click at [580, 21] on span "Dashboard" at bounding box center [589, 23] width 64 height 19
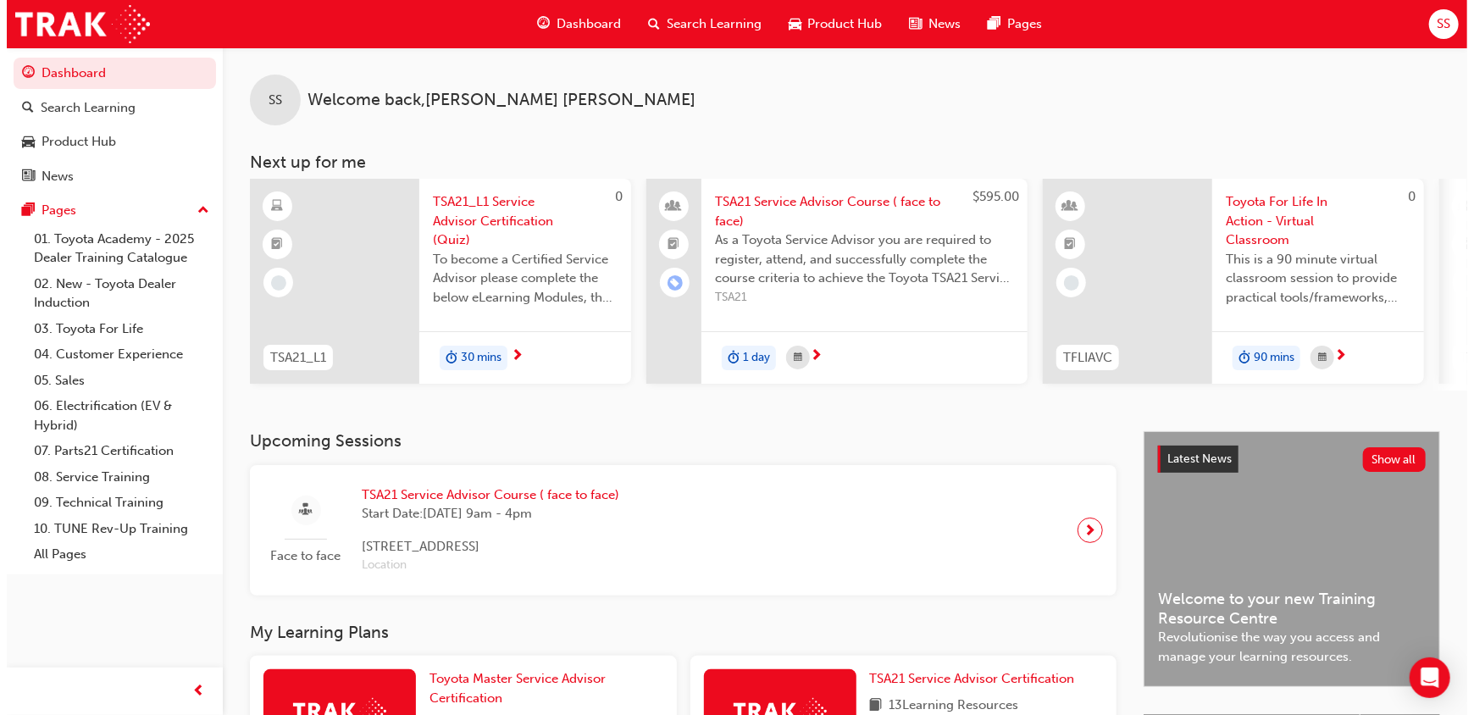
scroll to position [0, 1065]
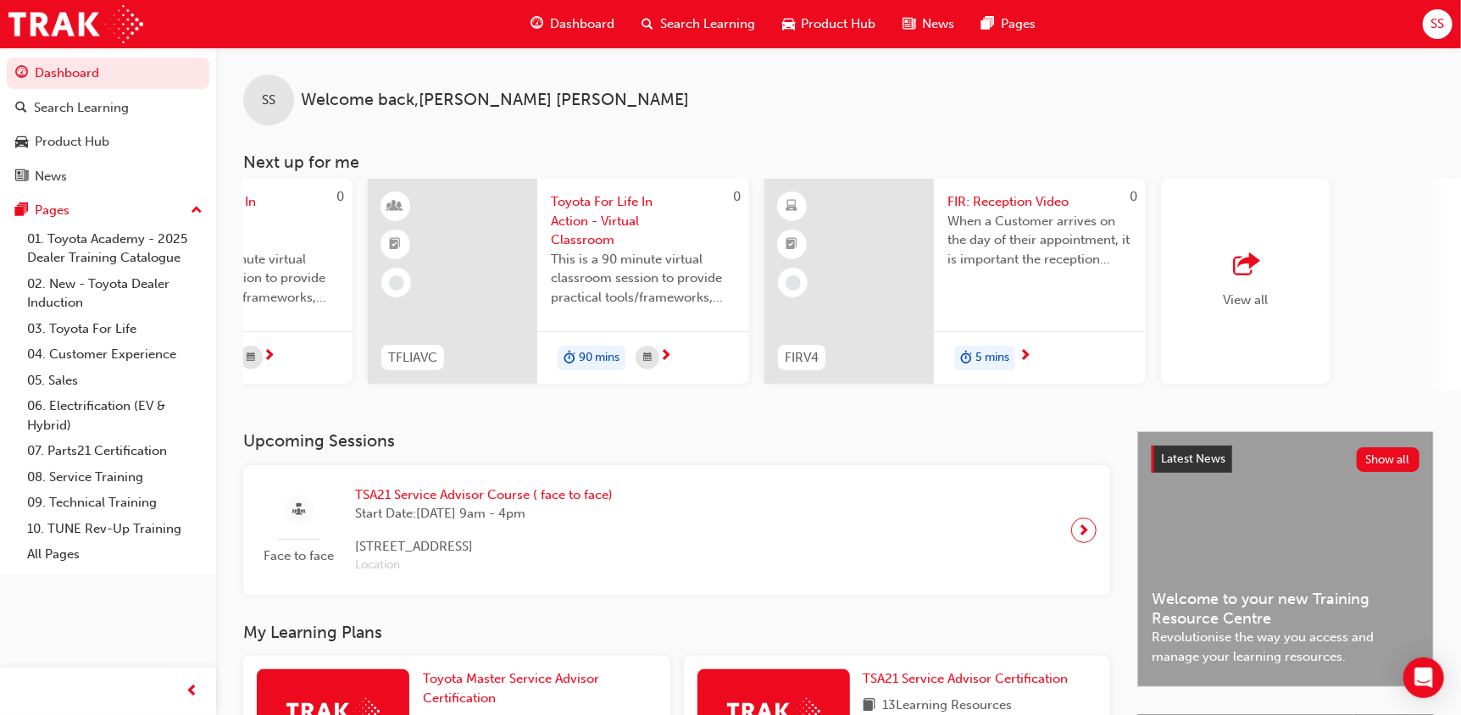
click at [1010, 216] on span "When a Customer arrives on the day of their appointment, it is important the re…" at bounding box center [1039, 241] width 185 height 58
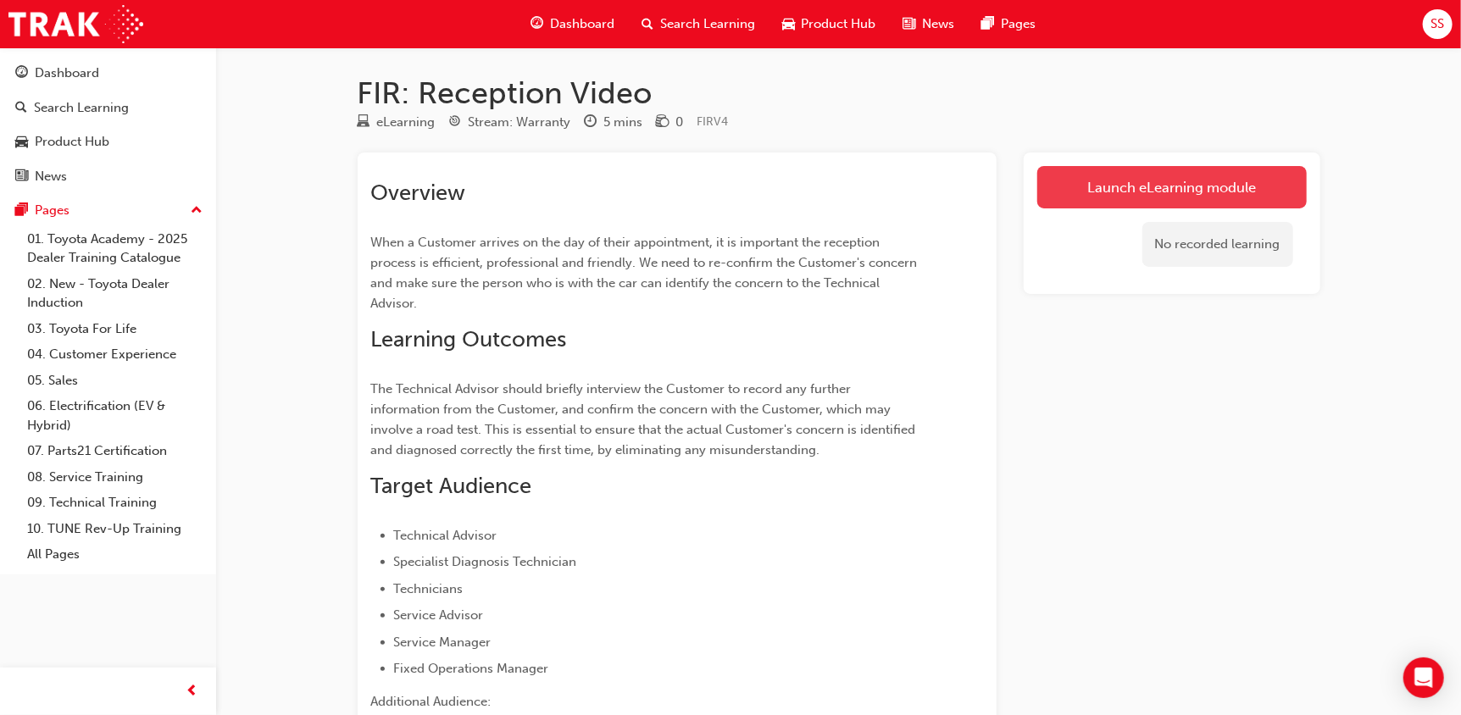
click at [1192, 182] on link "Launch eLearning module" at bounding box center [1171, 187] width 269 height 42
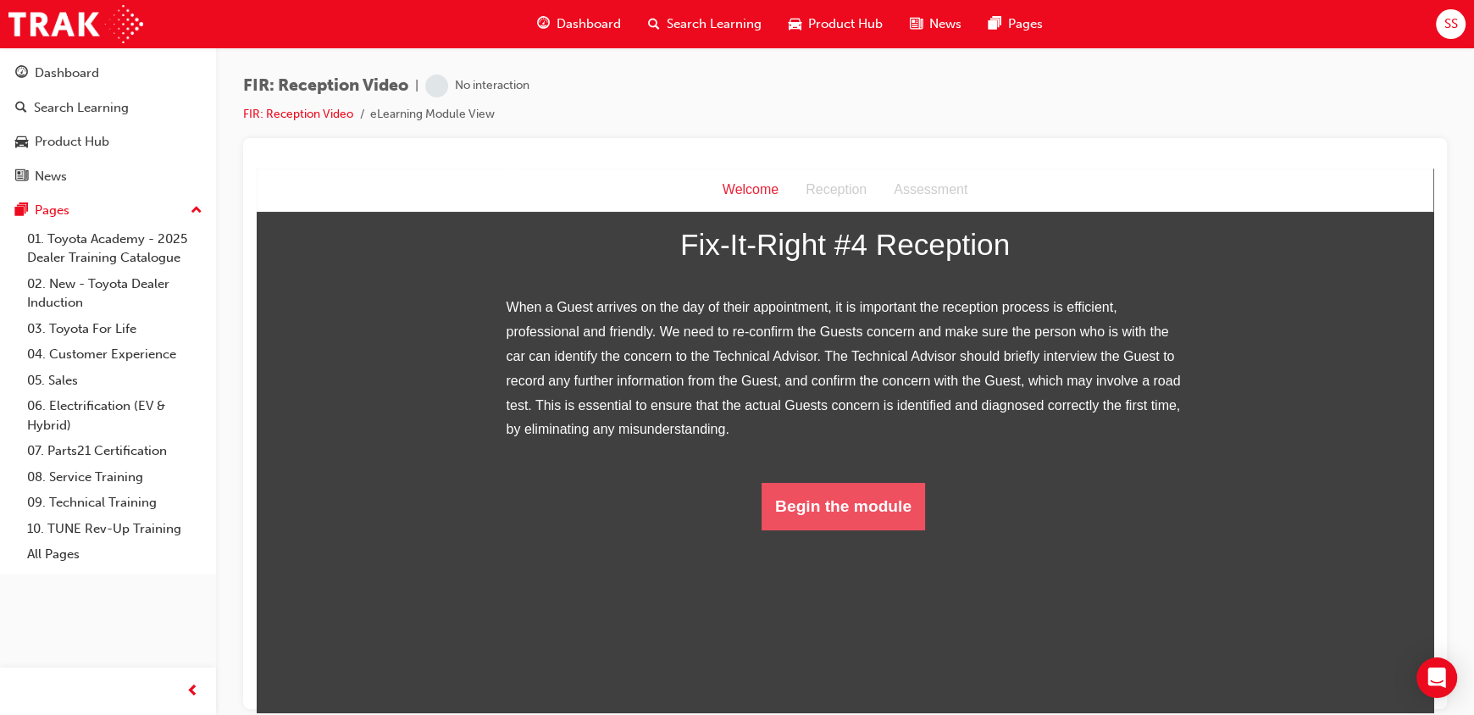
click at [820, 530] on button "Begin the module" at bounding box center [844, 505] width 164 height 47
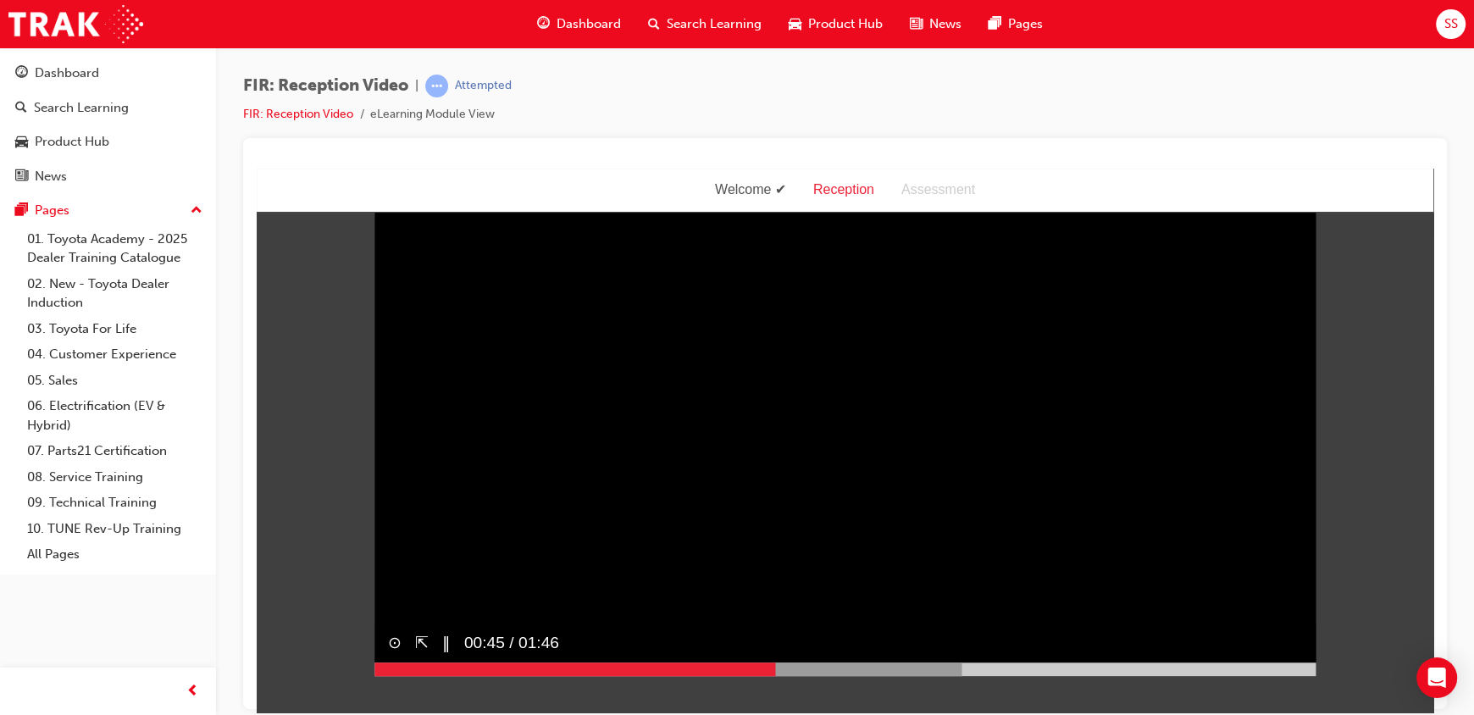
click at [728, 437] on video "Sorry, your browser does not support embedded videos. Download Instead" at bounding box center [844, 439] width 941 height 471
click at [455, 662] on span "00:45 / 01:46" at bounding box center [509, 643] width 108 height 38
click at [435, 662] on div "▶︎" at bounding box center [442, 643] width 26 height 38
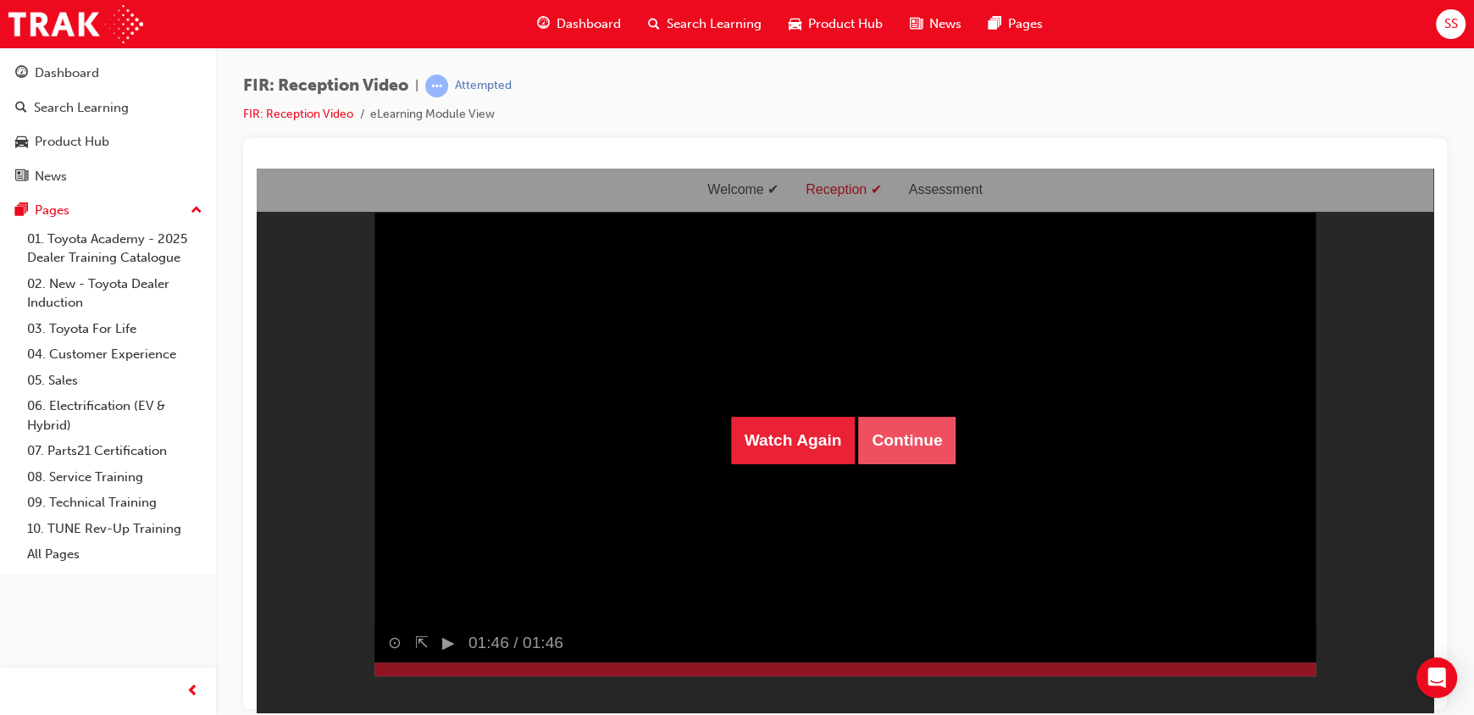
click at [886, 443] on button "Continue" at bounding box center [906, 439] width 97 height 47
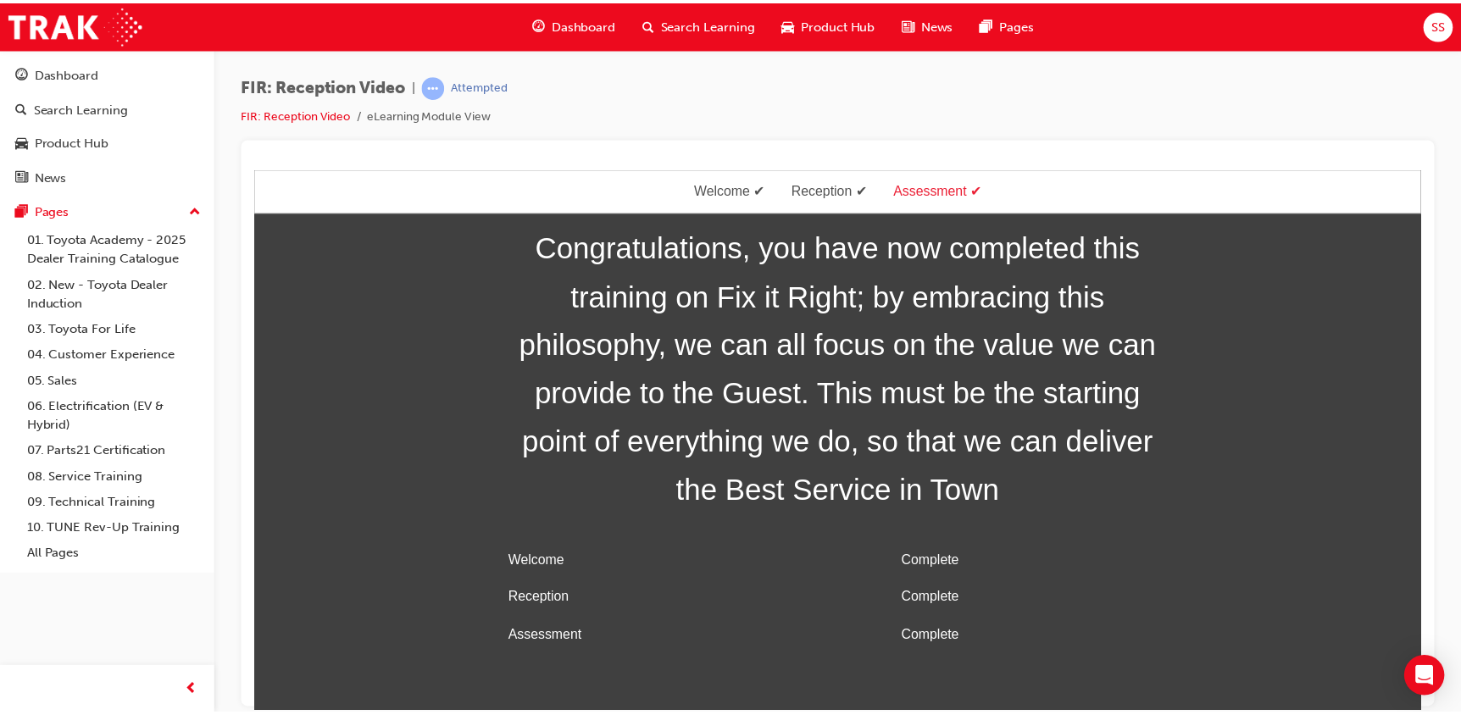
scroll to position [54, 0]
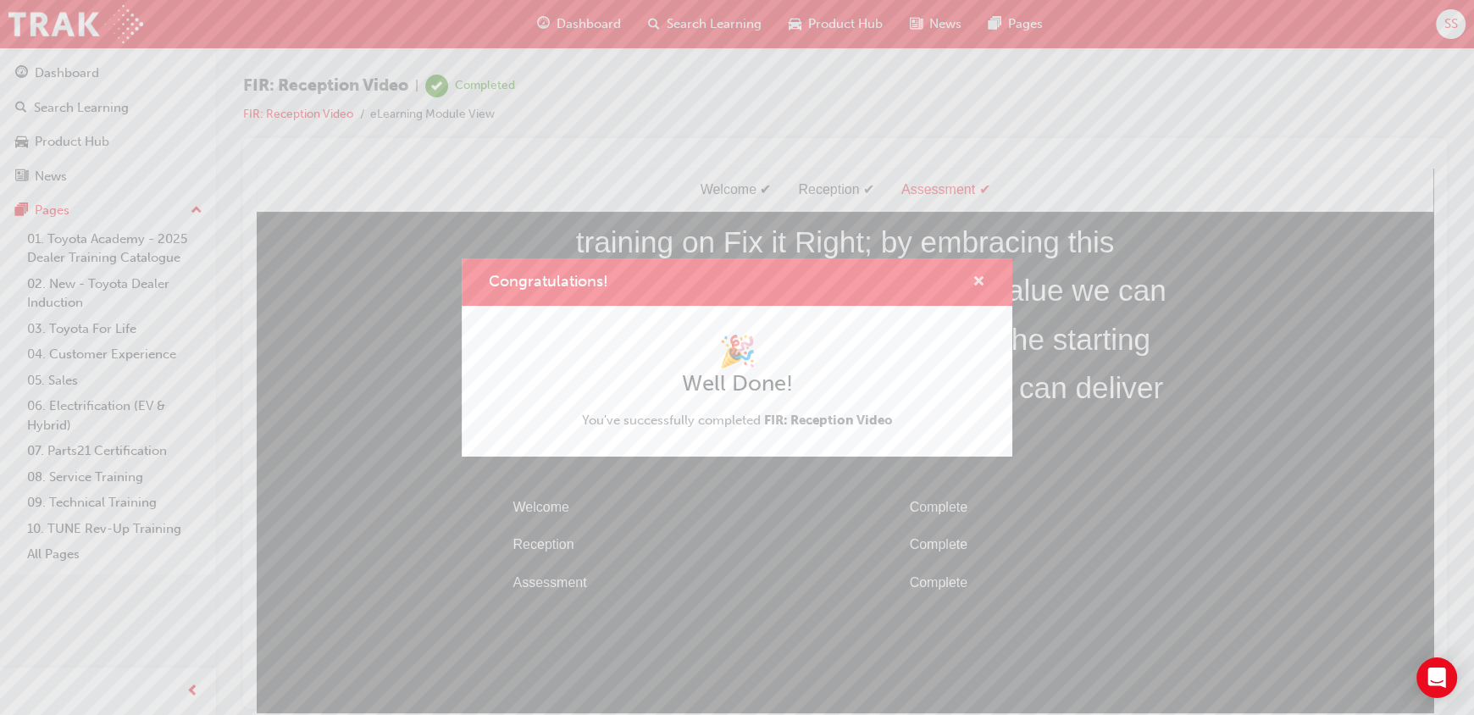
click at [978, 286] on span "cross-icon" at bounding box center [979, 282] width 13 height 15
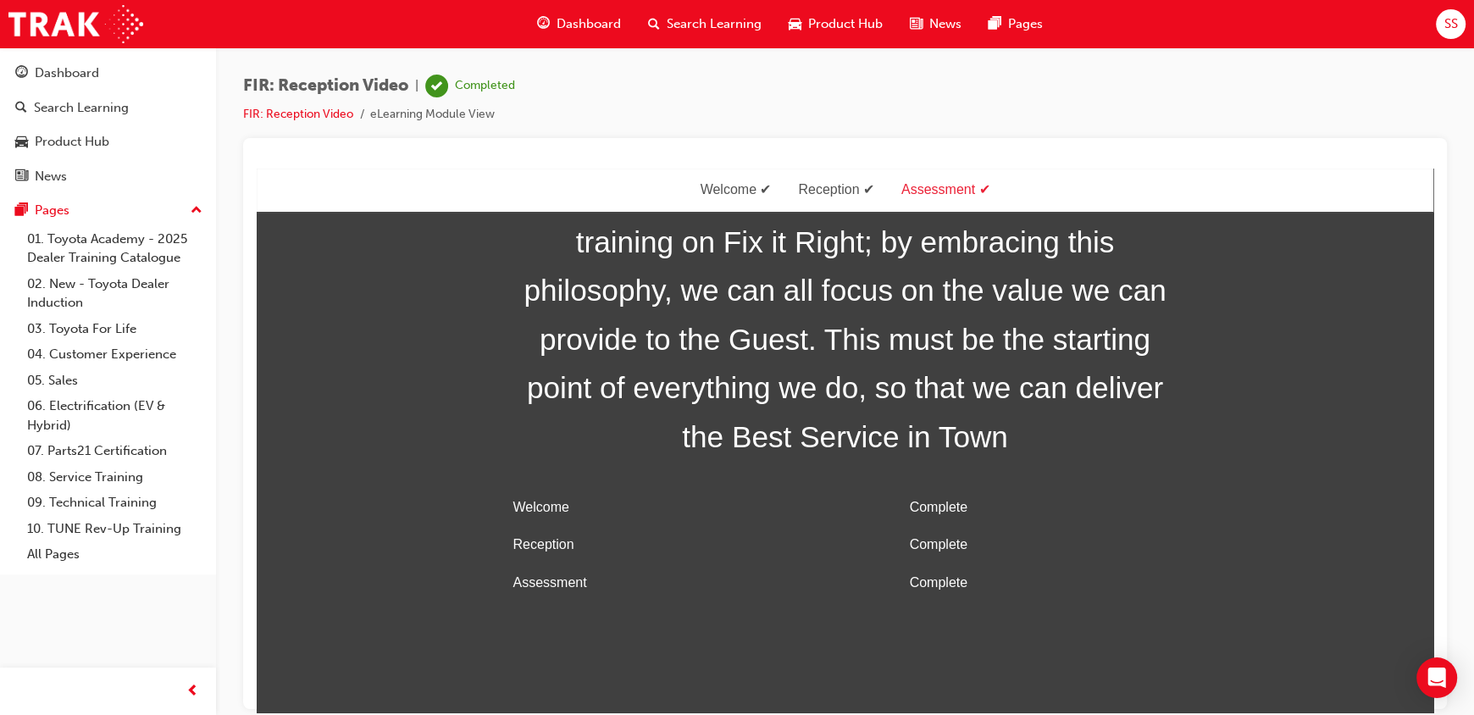
click at [577, 18] on span "Dashboard" at bounding box center [589, 23] width 64 height 19
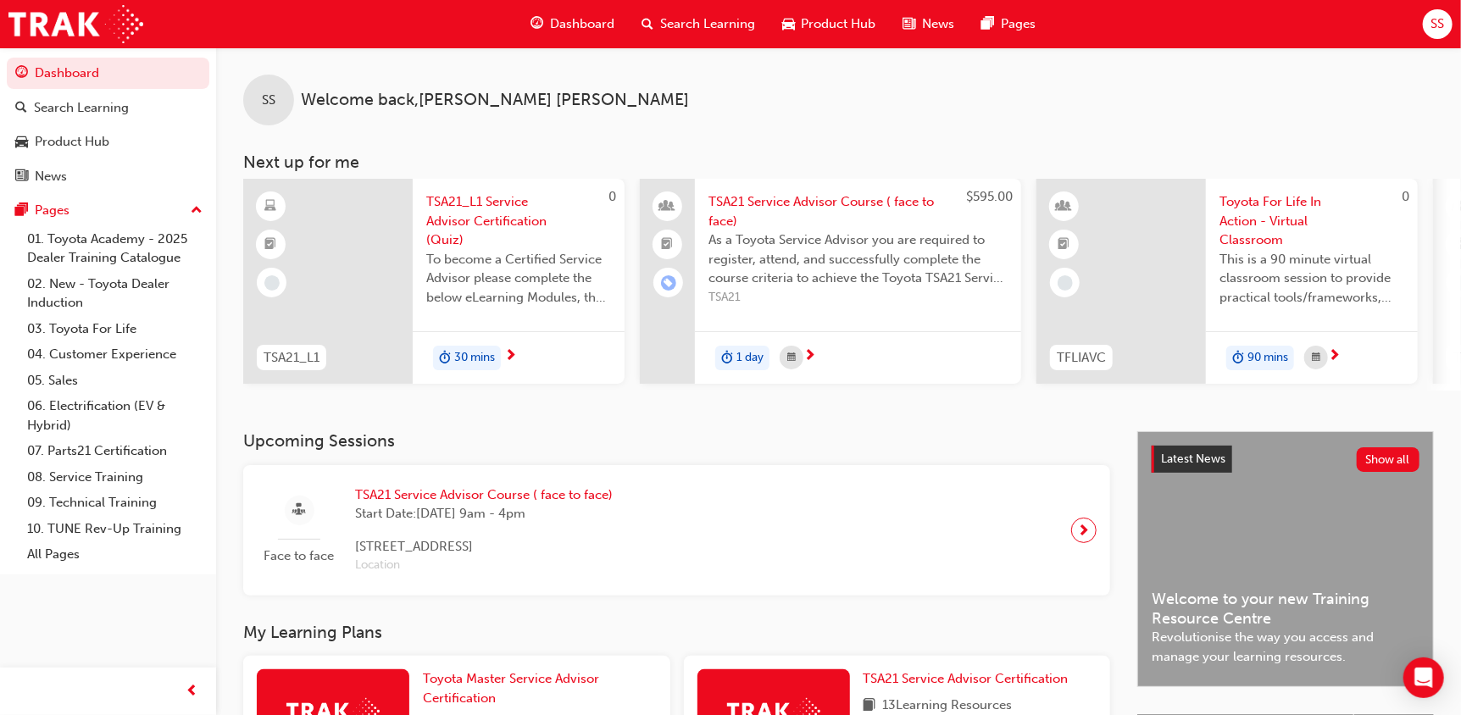
click at [573, 451] on h3 "Upcoming Sessions" at bounding box center [676, 440] width 867 height 19
click at [561, 34] on div "Dashboard" at bounding box center [572, 24] width 111 height 35
click at [805, 146] on div "SS Welcome back , [PERSON_NAME] Next up for me 0 TSA21_L1 TSA21_L1 Service Advi…" at bounding box center [838, 218] width 1245 height 343
click at [561, 32] on div "Dashboard" at bounding box center [572, 24] width 111 height 35
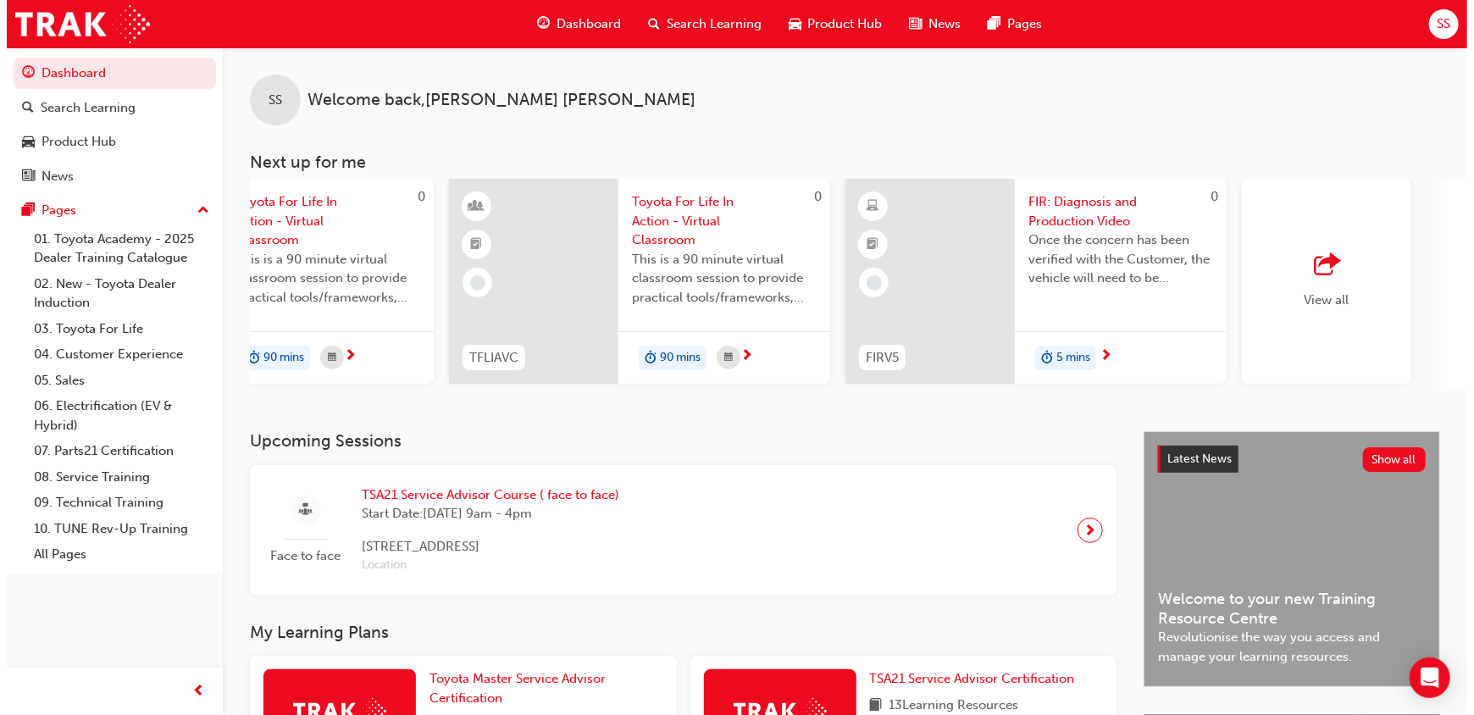
scroll to position [0, 993]
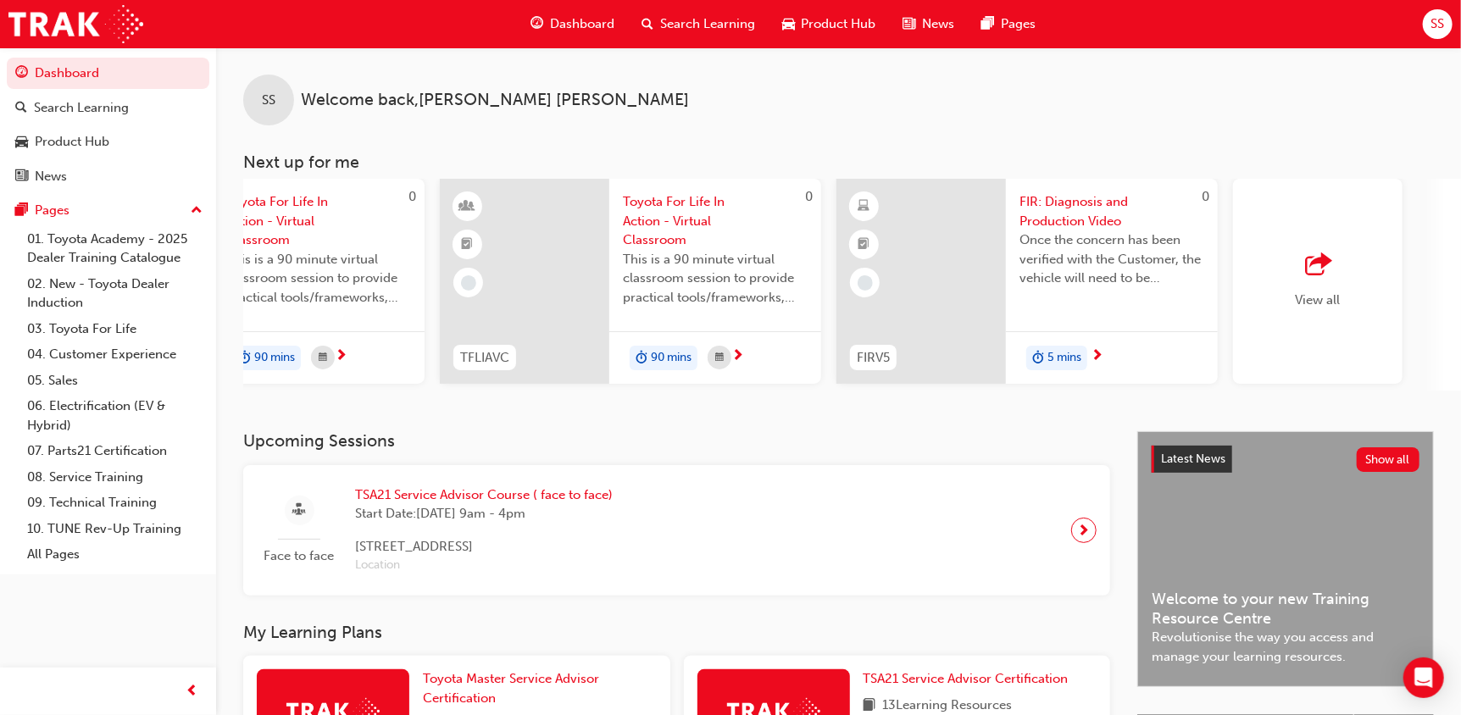
click at [1073, 247] on span "Once the concern has been verified with the Customer, the vehicle will need to …" at bounding box center [1111, 259] width 185 height 58
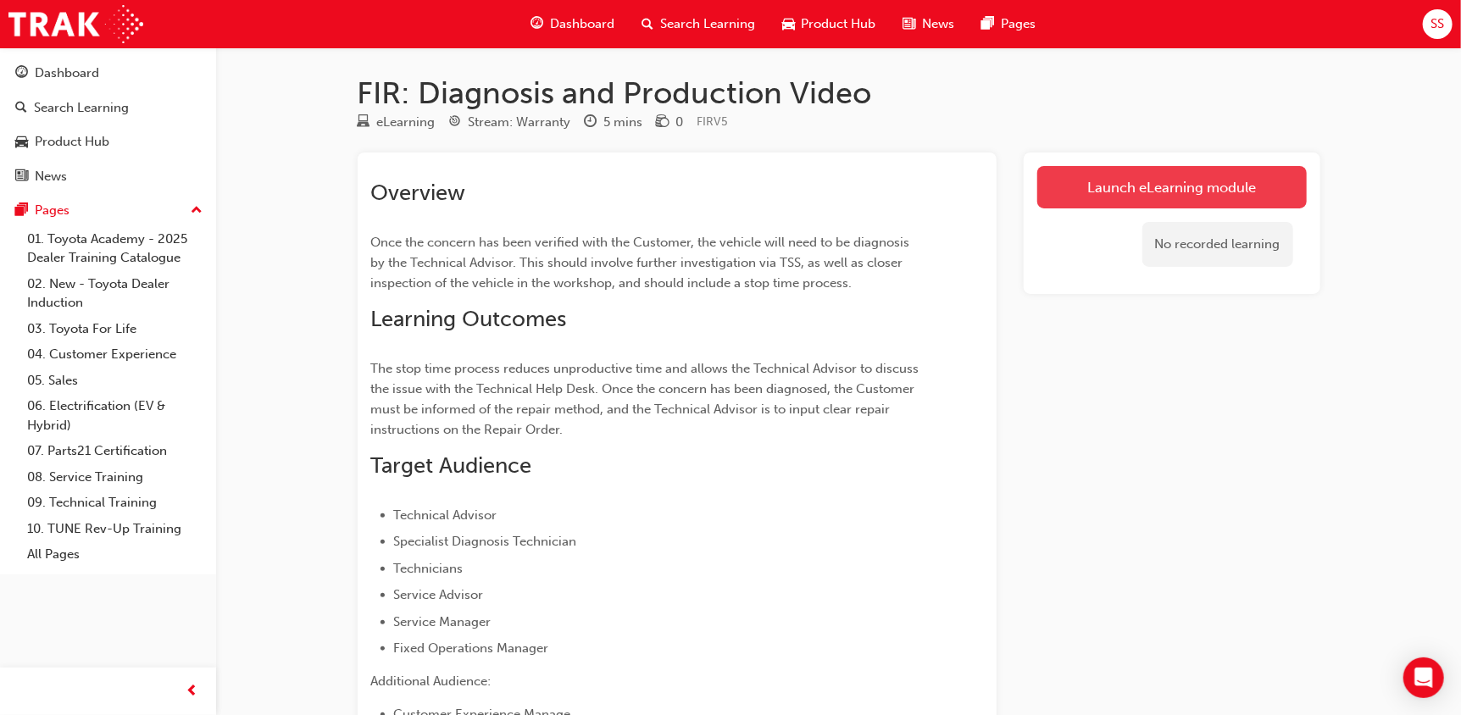
click at [1151, 174] on link "Launch eLearning module" at bounding box center [1171, 187] width 269 height 42
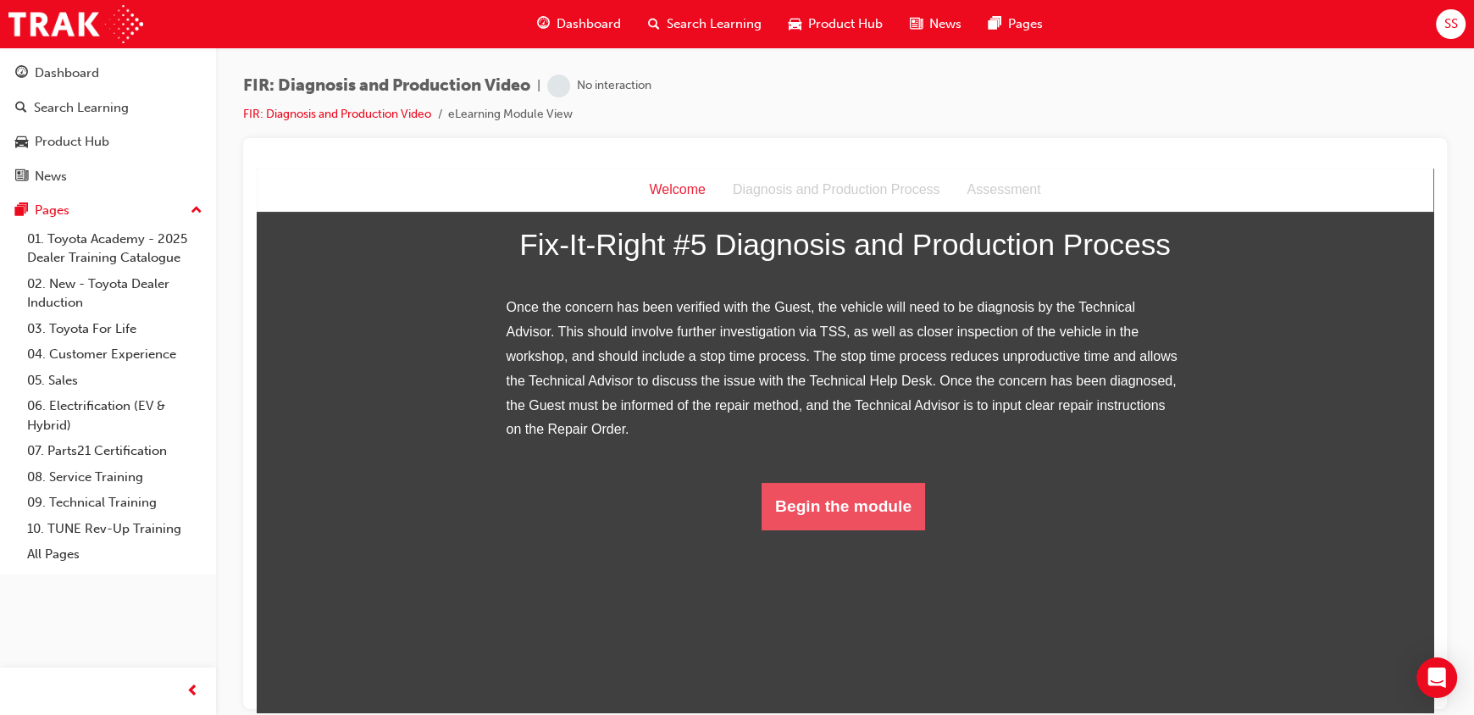
click at [838, 530] on button "Begin the module" at bounding box center [844, 505] width 164 height 47
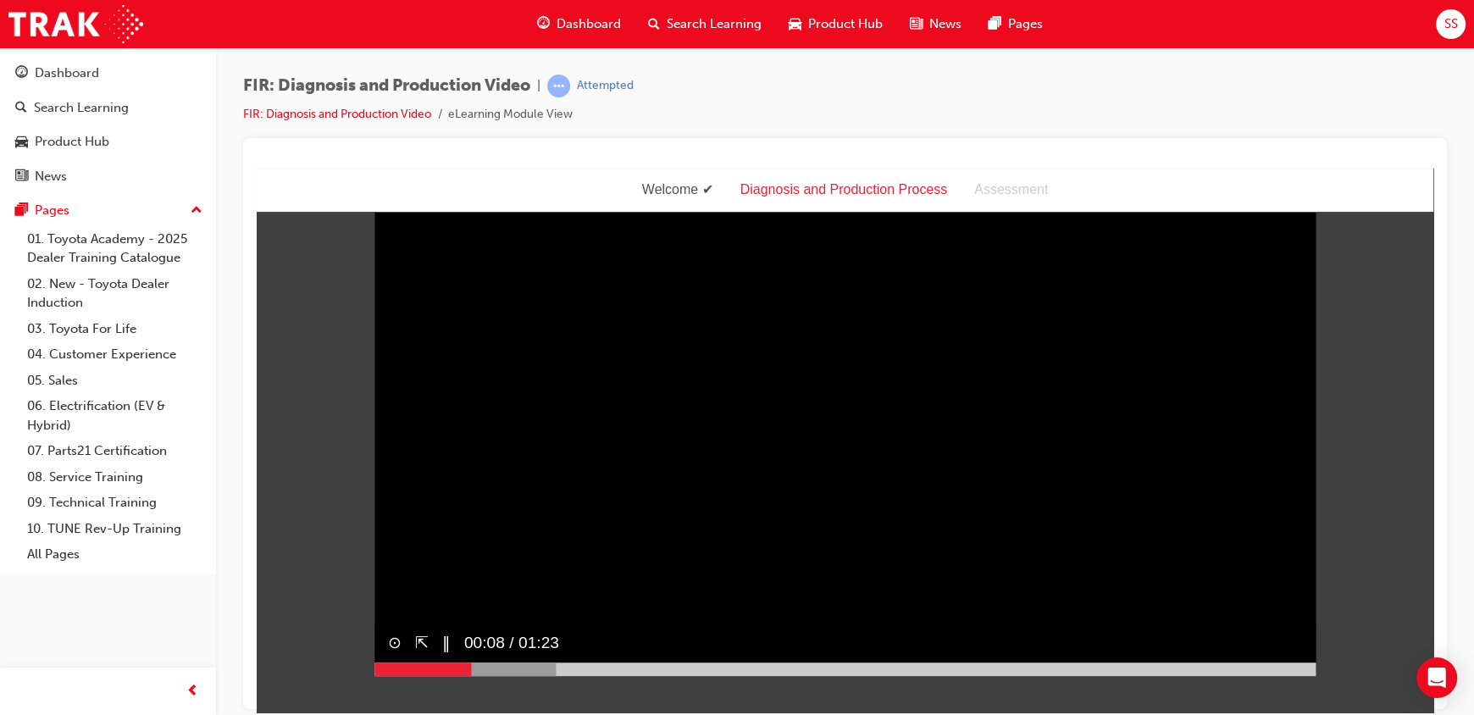
click at [465, 675] on div at bounding box center [465, 669] width 182 height 14
click at [555, 675] on div at bounding box center [503, 669] width 258 height 14
click at [699, 675] on div at bounding box center [569, 669] width 391 height 14
drag, startPoint x: 796, startPoint y: 696, endPoint x: 837, endPoint y: 696, distance: 41.5
click at [808, 675] on div at bounding box center [603, 669] width 458 height 14
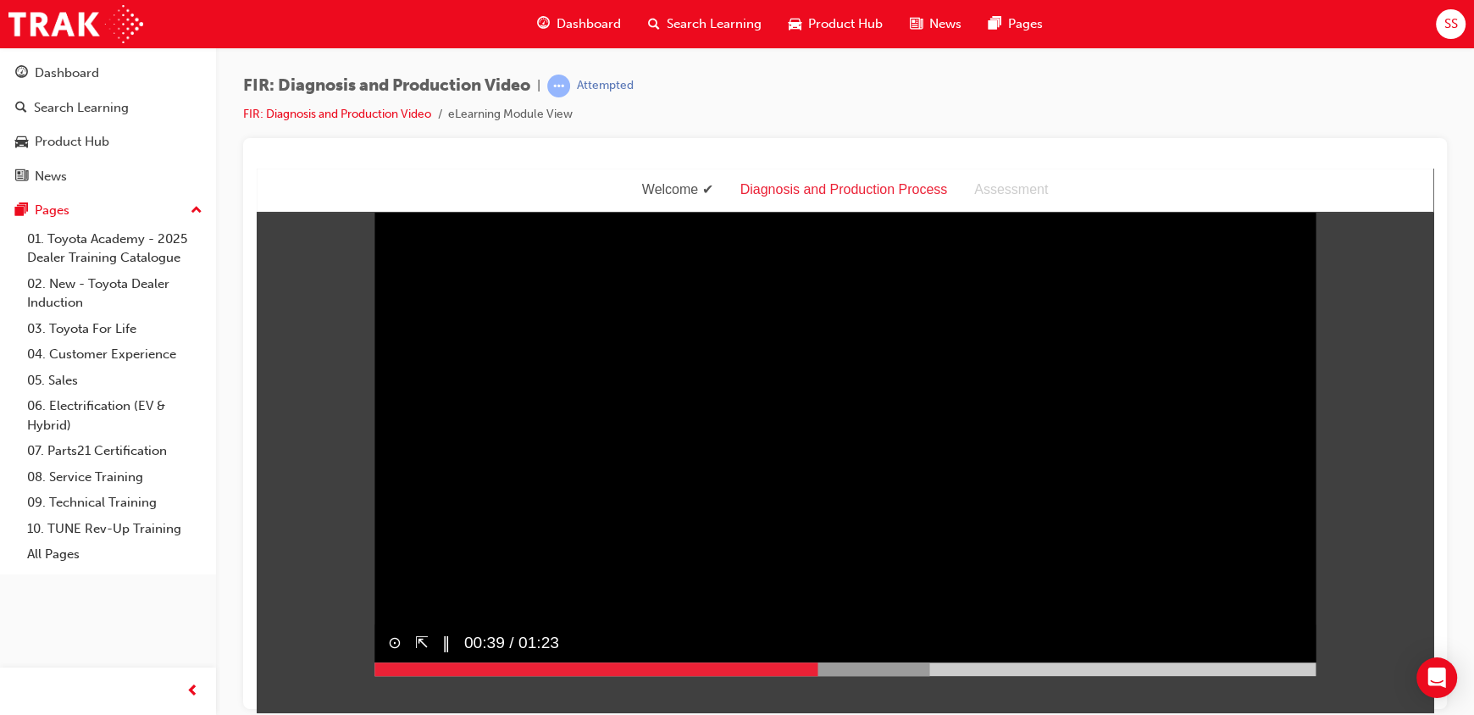
drag, startPoint x: 857, startPoint y: 692, endPoint x: 875, endPoint y: 691, distance: 18.7
click at [868, 675] on div at bounding box center [651, 669] width 555 height 14
drag, startPoint x: 901, startPoint y: 688, endPoint x: 986, endPoint y: 686, distance: 84.7
click at [940, 675] on div "⊙ ⇱ ‖ 00:44 / 01:23" at bounding box center [844, 650] width 941 height 52
click at [976, 675] on div at bounding box center [844, 669] width 941 height 14
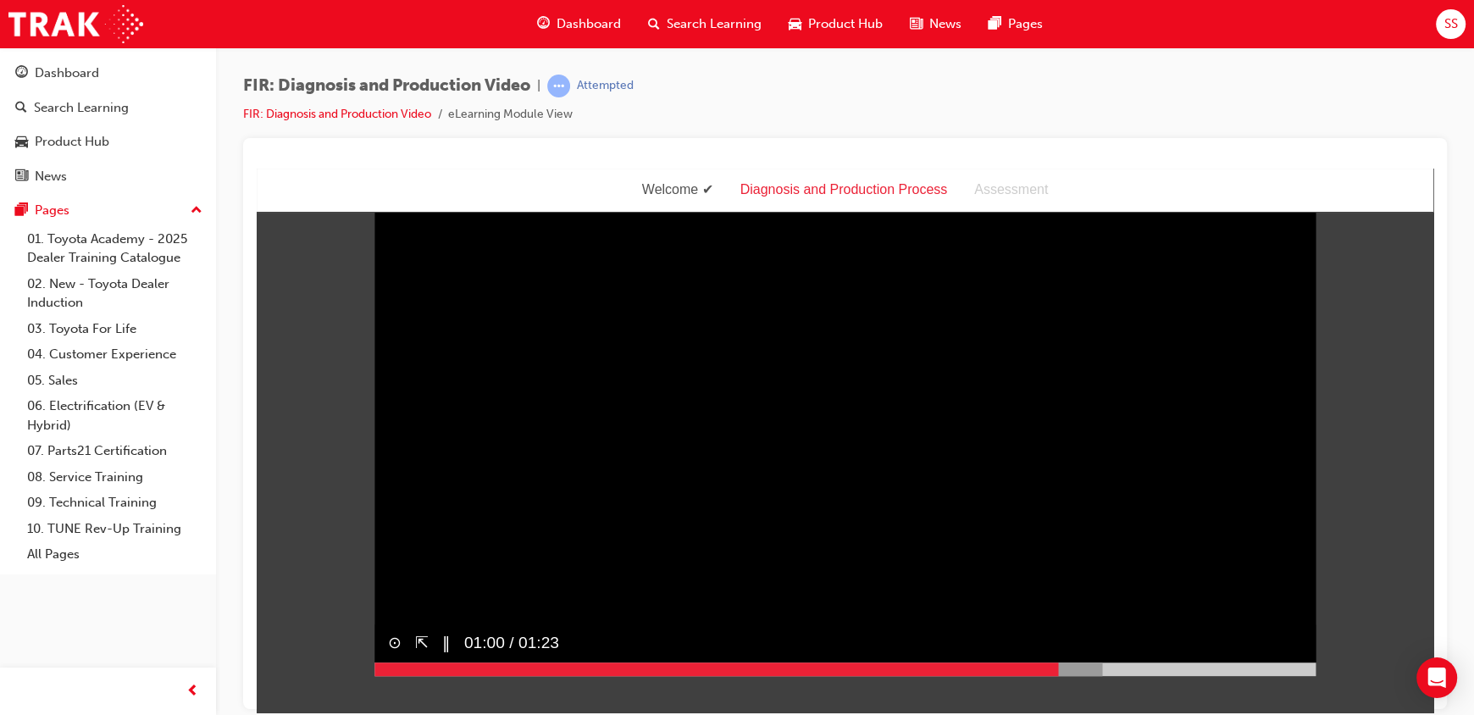
click at [1052, 675] on div at bounding box center [738, 669] width 728 height 14
click at [1199, 675] on div at bounding box center [844, 669] width 941 height 14
click at [1261, 675] on div at bounding box center [844, 669] width 941 height 14
click at [1283, 675] on div at bounding box center [844, 669] width 941 height 14
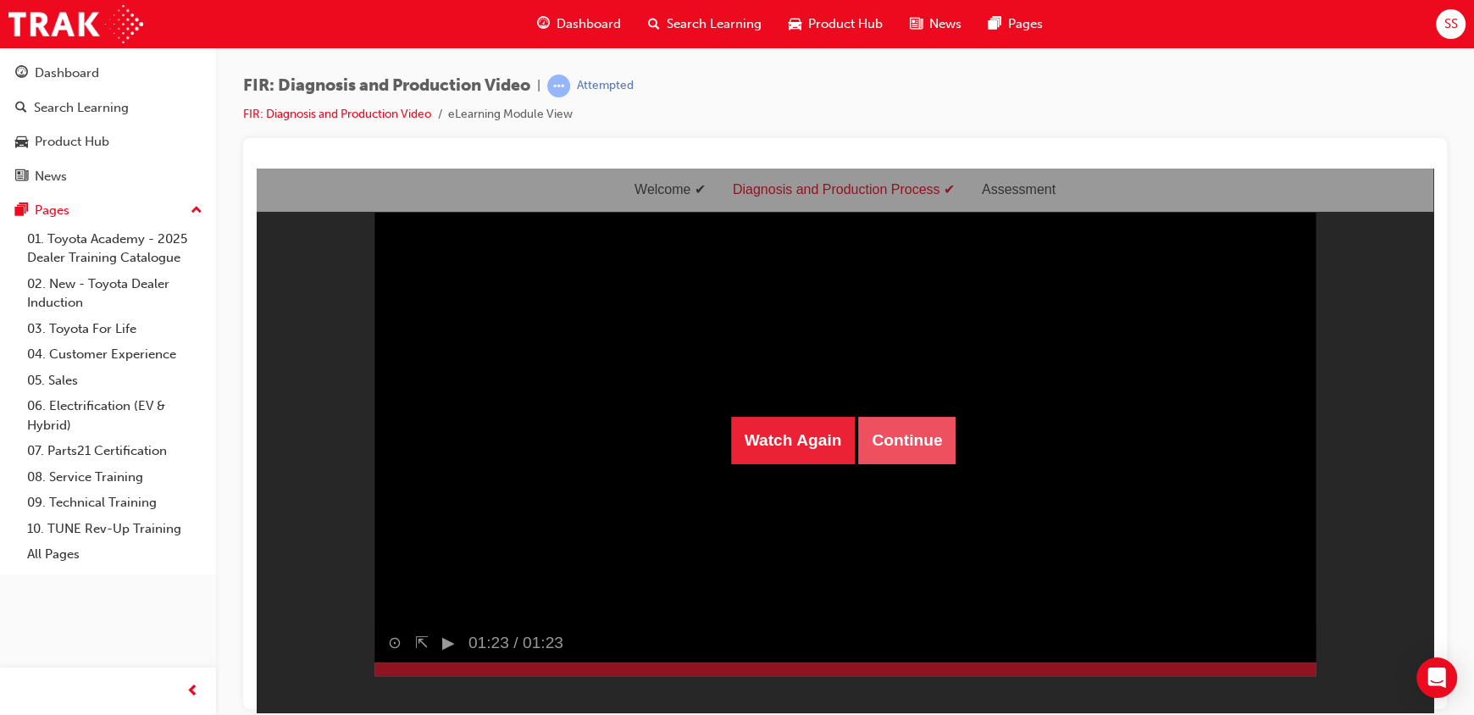
click at [878, 446] on button "Continue" at bounding box center [906, 439] width 97 height 47
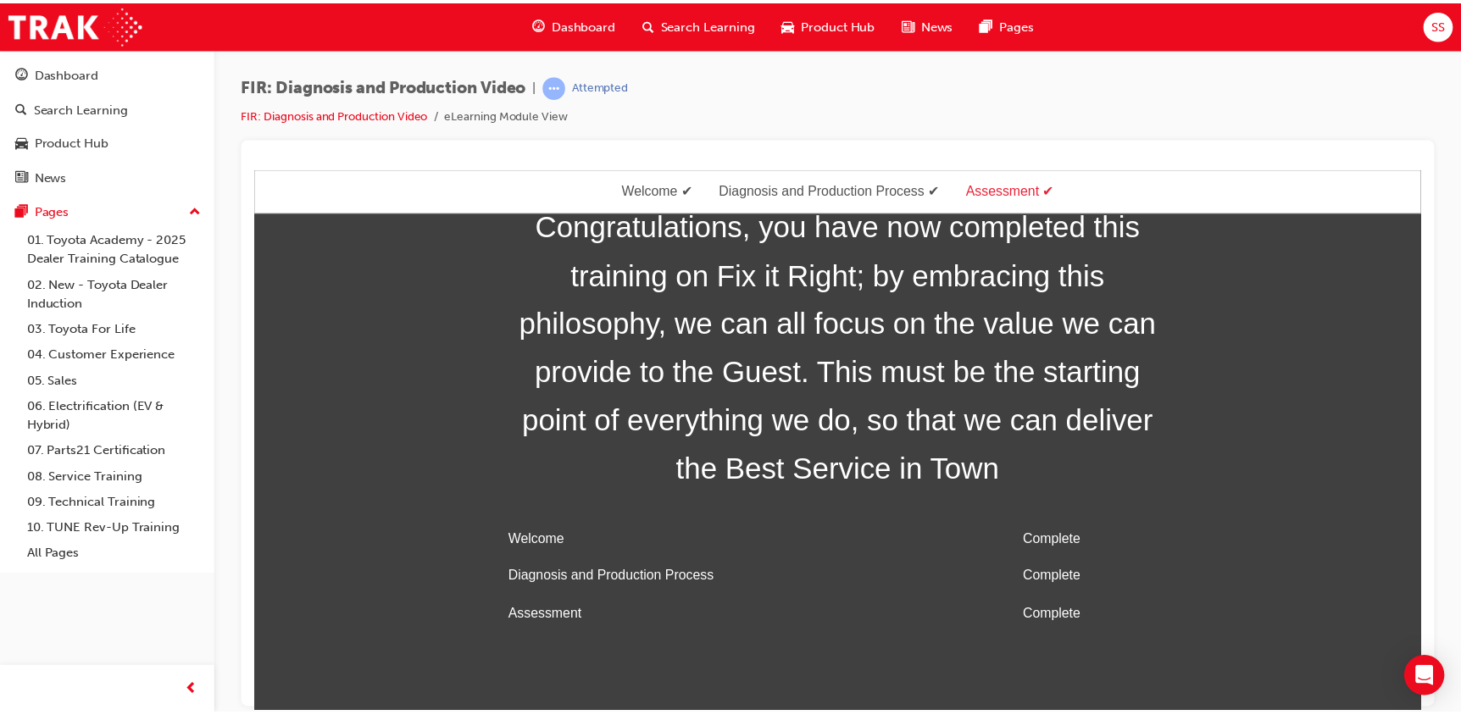
scroll to position [54, 0]
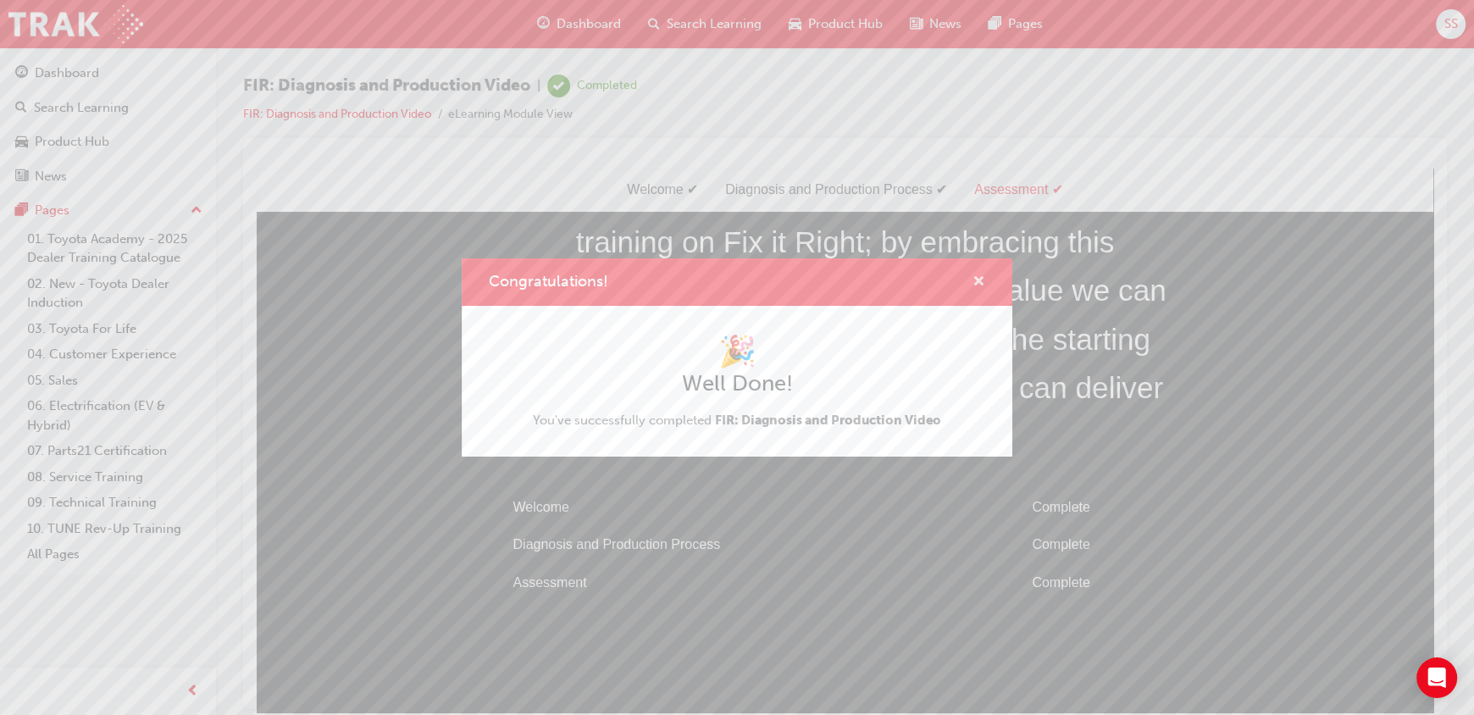
click at [981, 281] on span "cross-icon" at bounding box center [979, 282] width 13 height 15
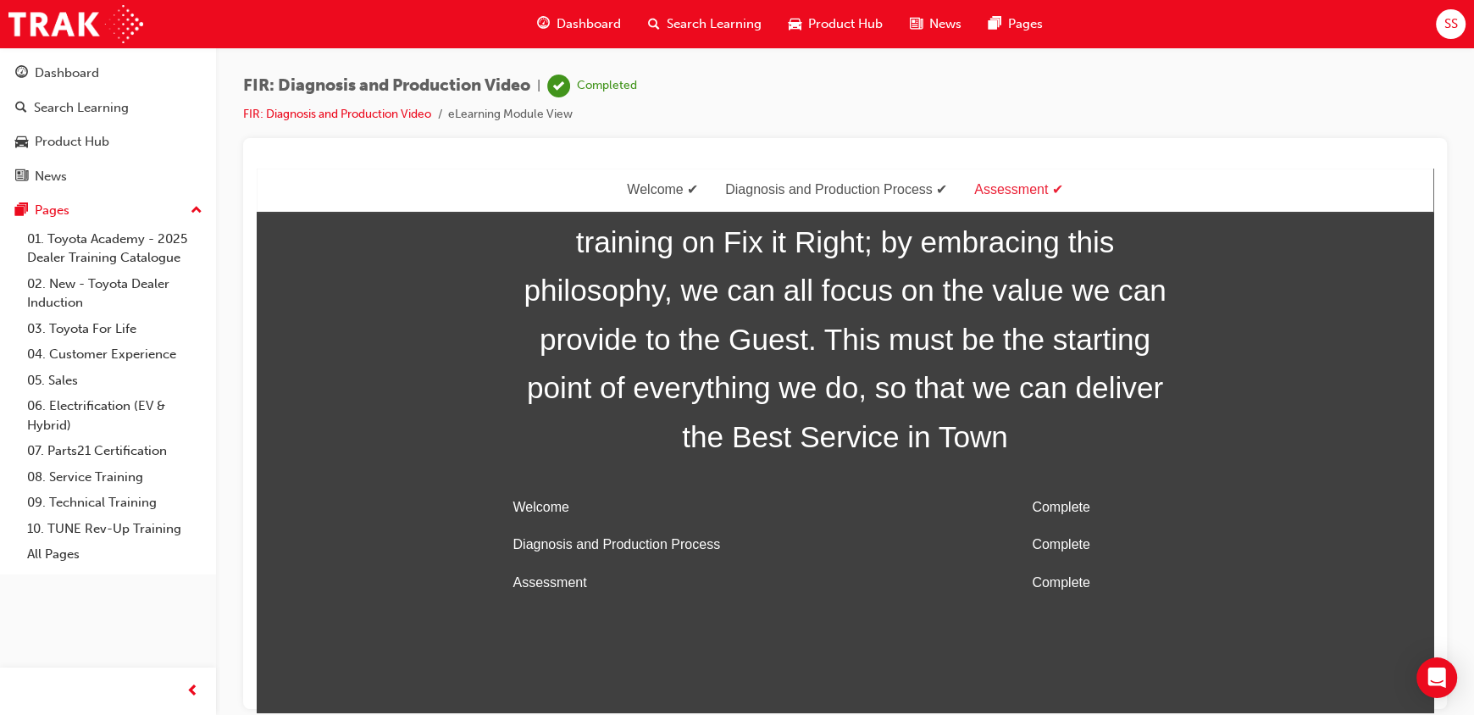
click at [563, 20] on span "Dashboard" at bounding box center [589, 23] width 64 height 19
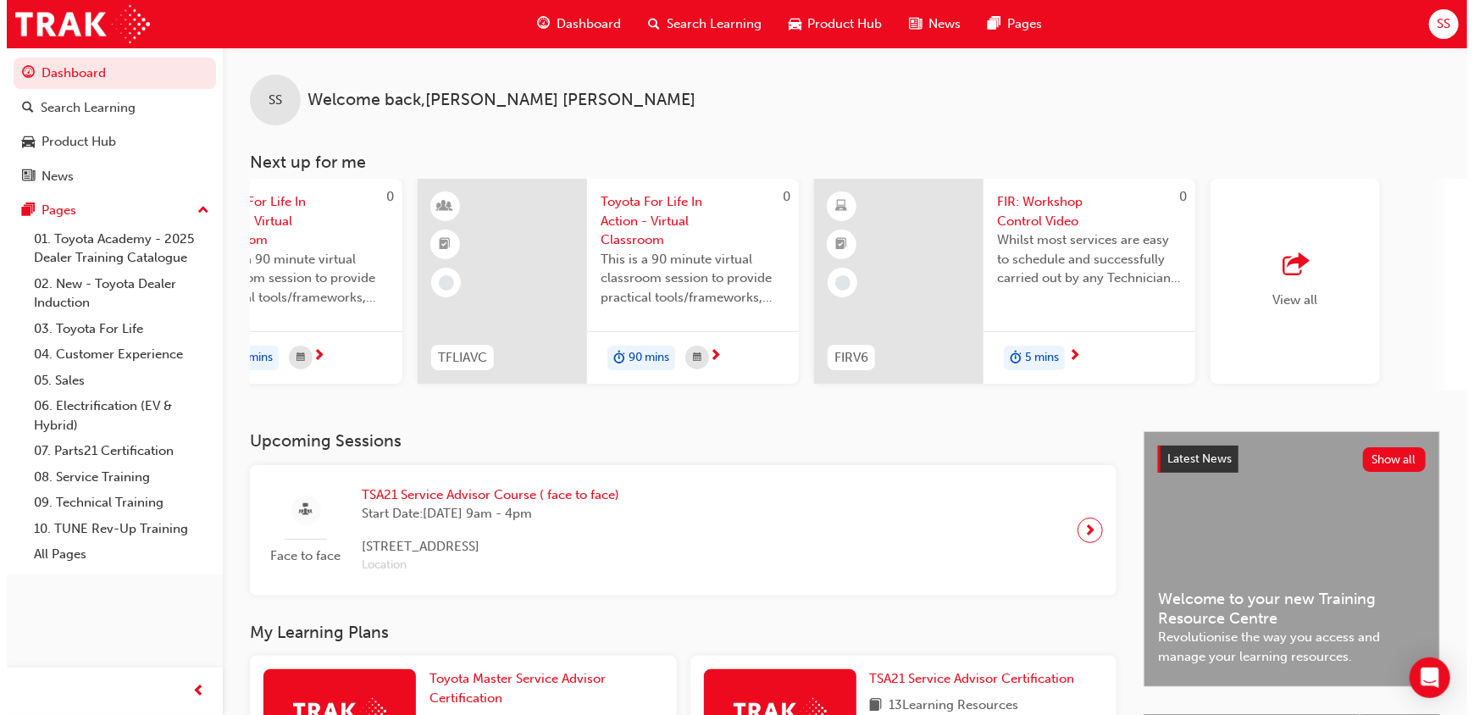
scroll to position [0, 1034]
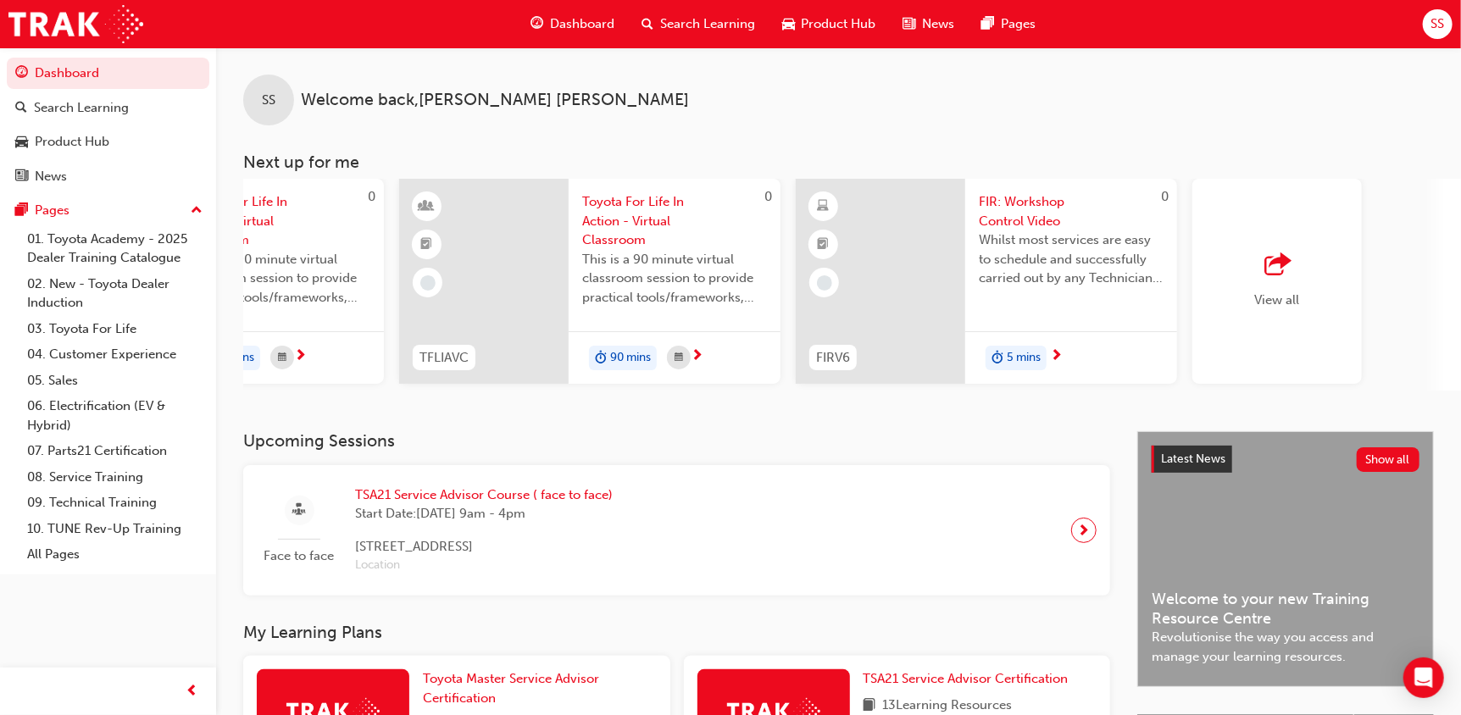
click at [1041, 211] on span "FIR: Workshop Control Video" at bounding box center [1071, 211] width 185 height 38
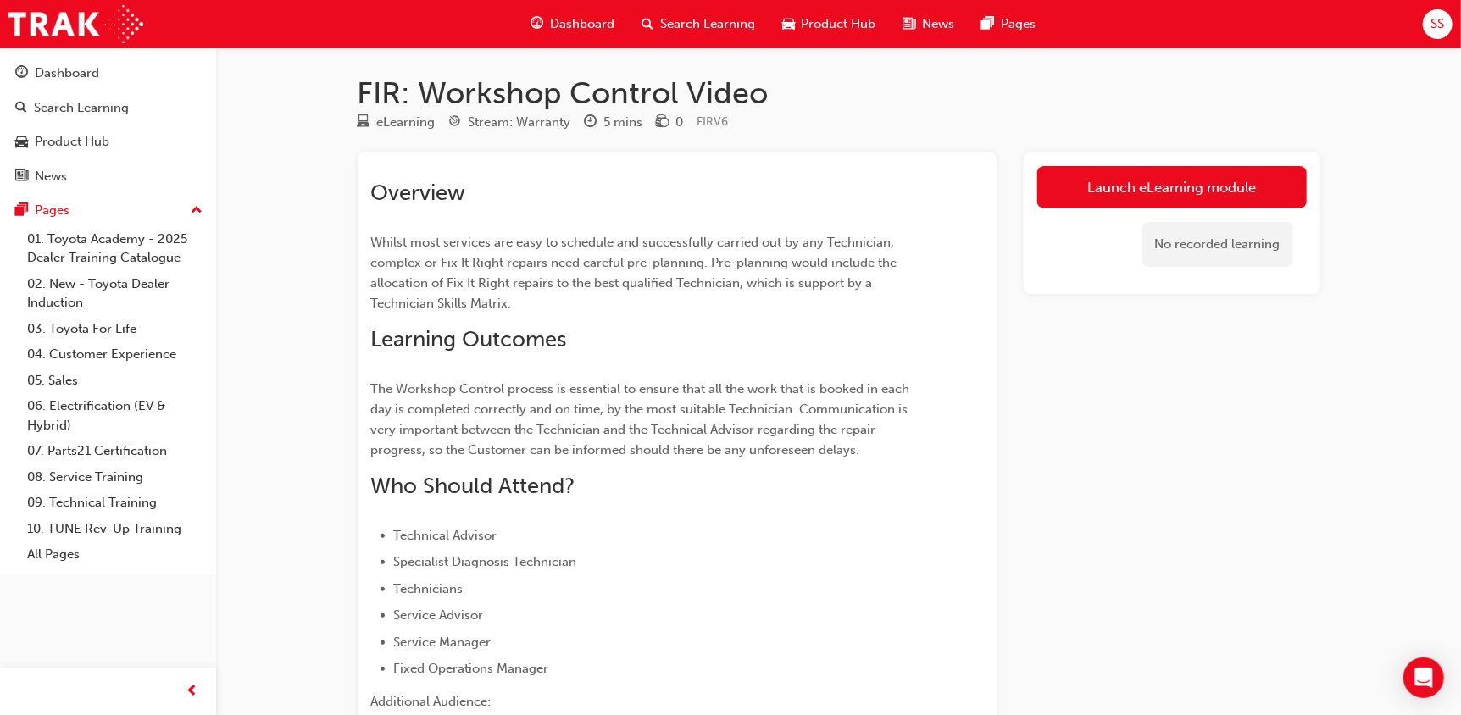
click at [1179, 208] on div "No recorded learning" at bounding box center [1171, 244] width 269 height 72
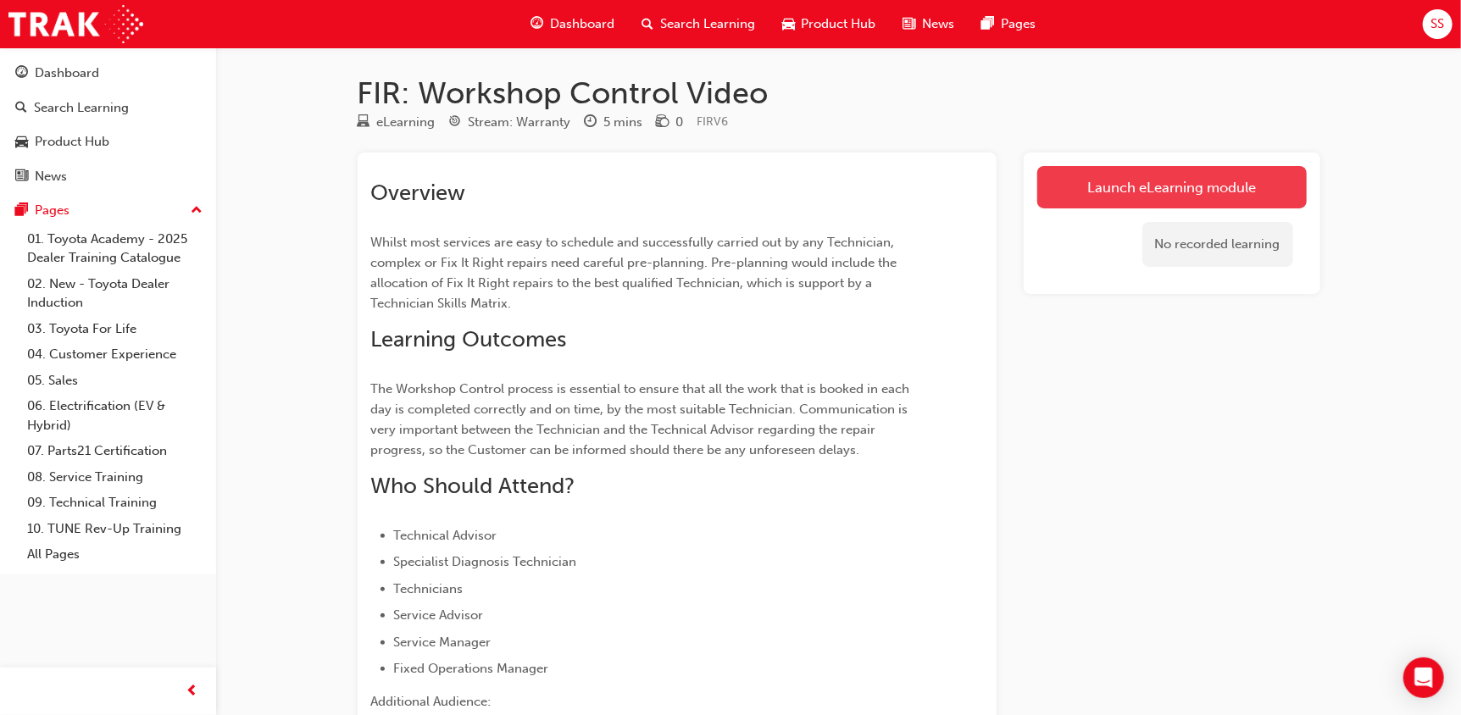
click at [1174, 200] on link "Launch eLearning module" at bounding box center [1171, 187] width 269 height 42
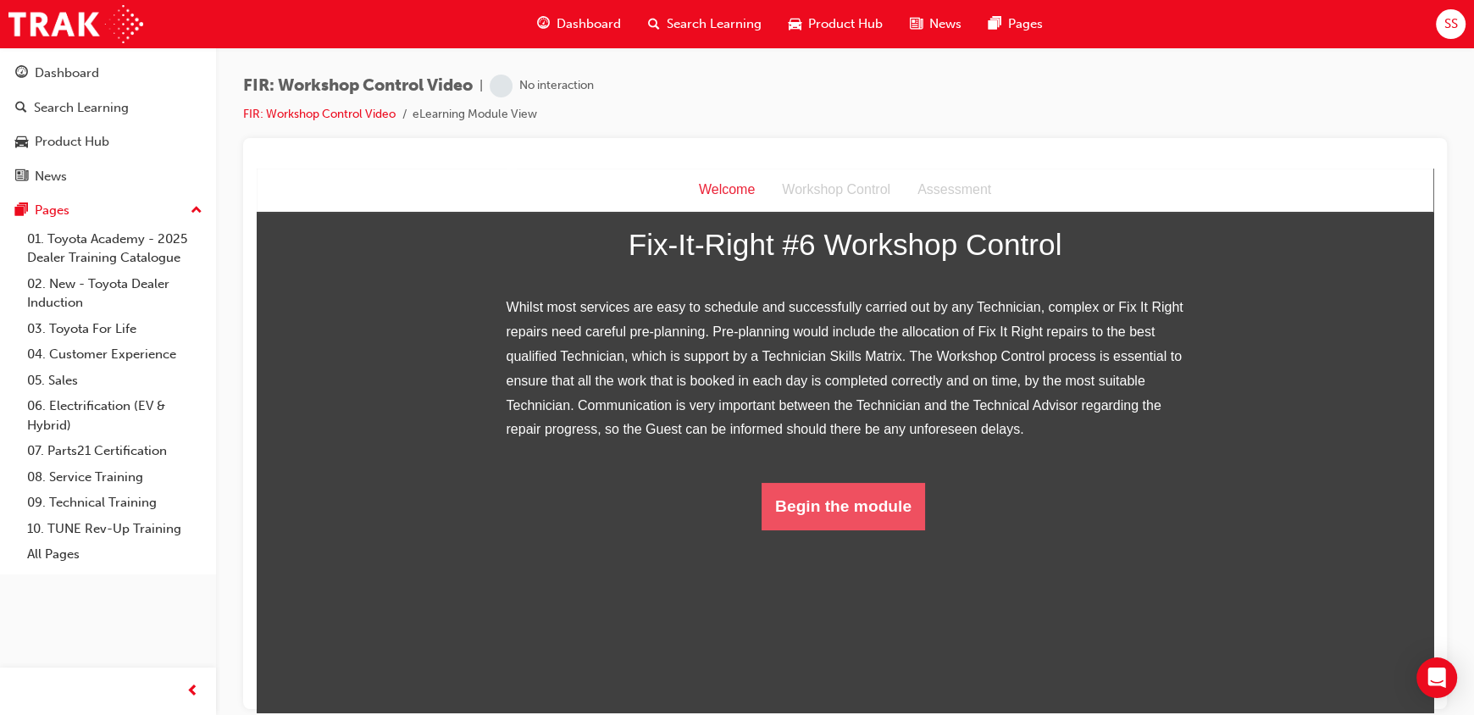
click at [818, 530] on button "Begin the module" at bounding box center [844, 505] width 164 height 47
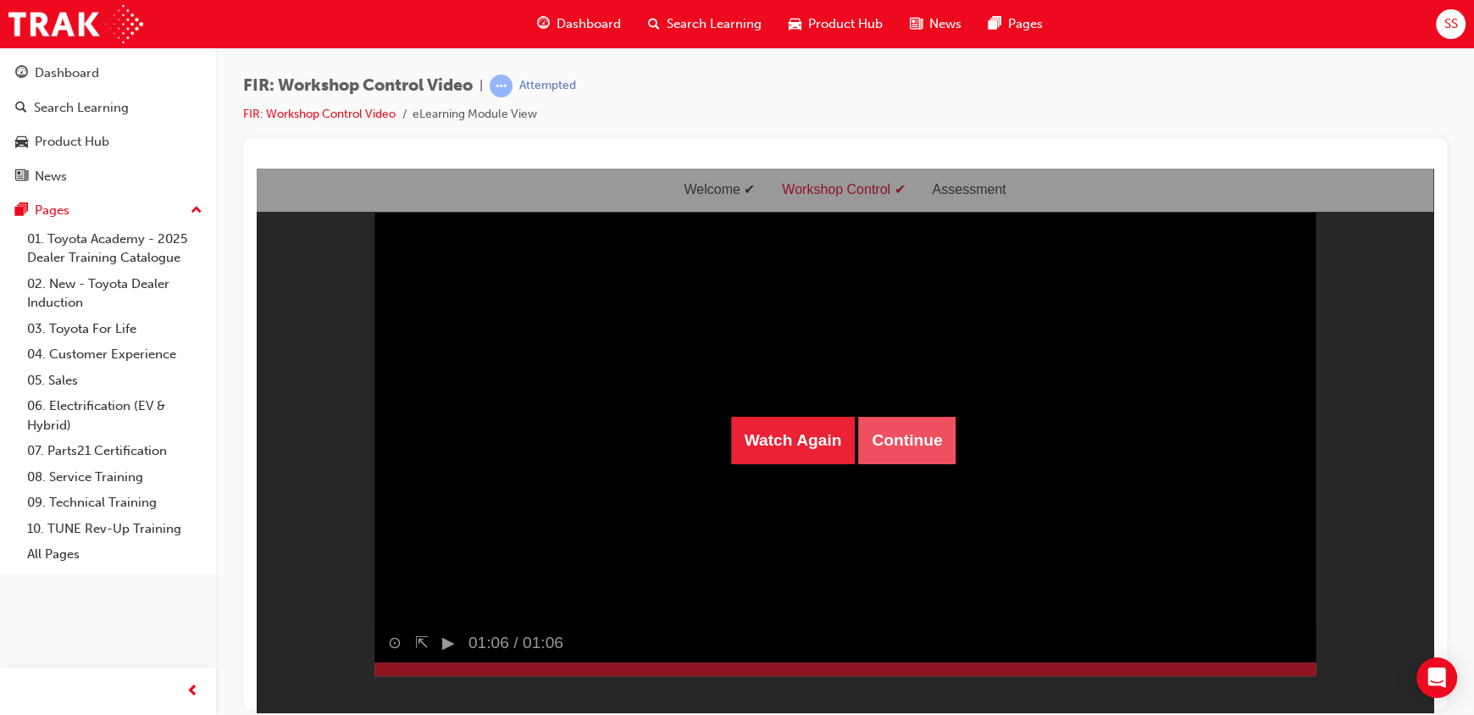
click at [865, 435] on button "Continue" at bounding box center [906, 439] width 97 height 47
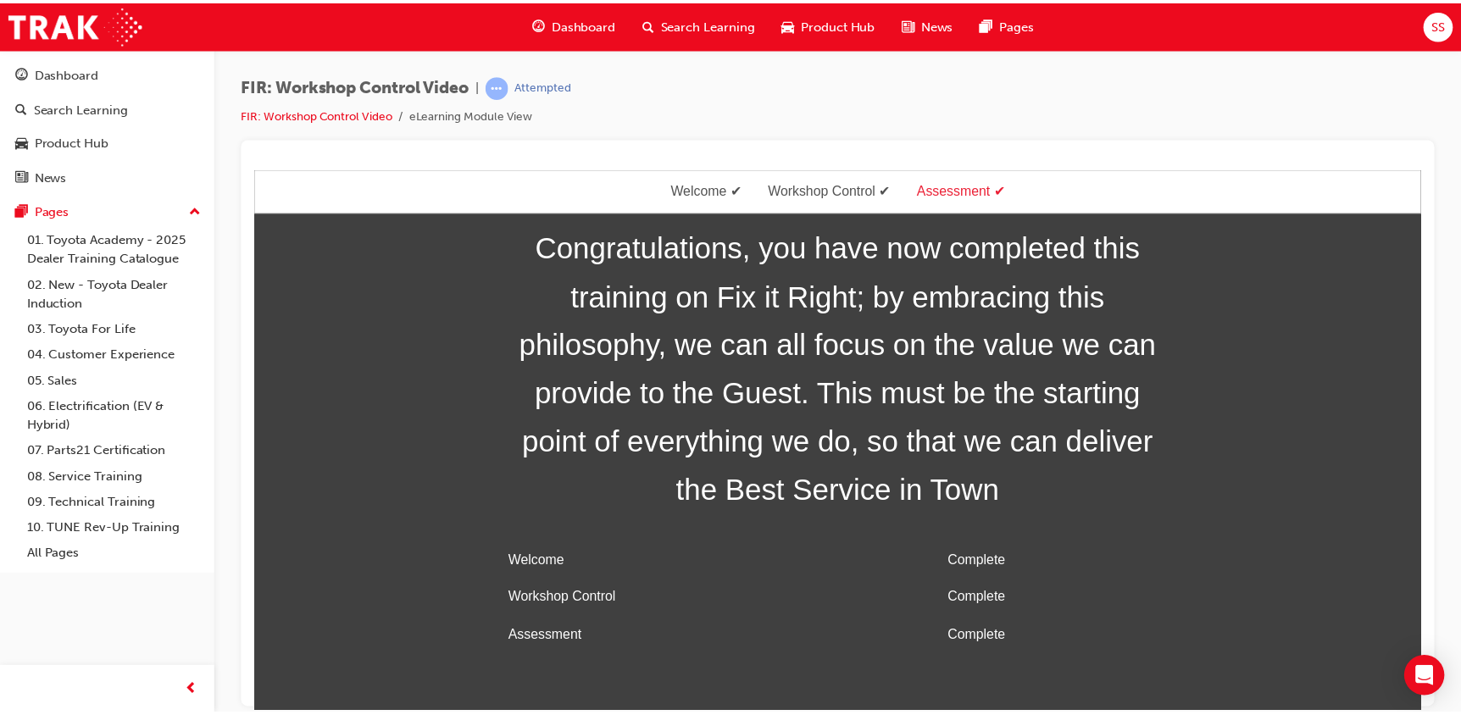
scroll to position [54, 0]
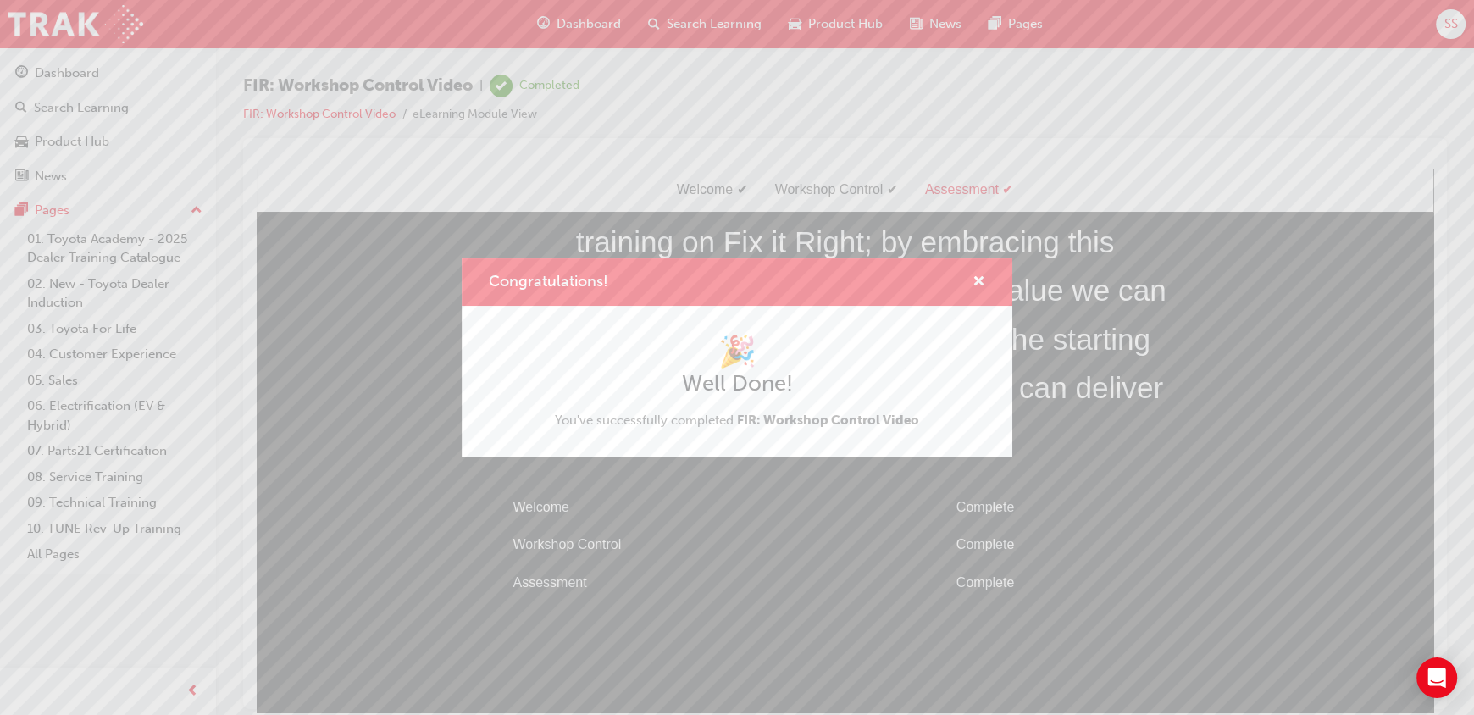
click at [1107, 423] on div "Congratulations! 🎉 Well Done! You've successfully completed FIR: Workshop Contr…" at bounding box center [737, 357] width 1474 height 715
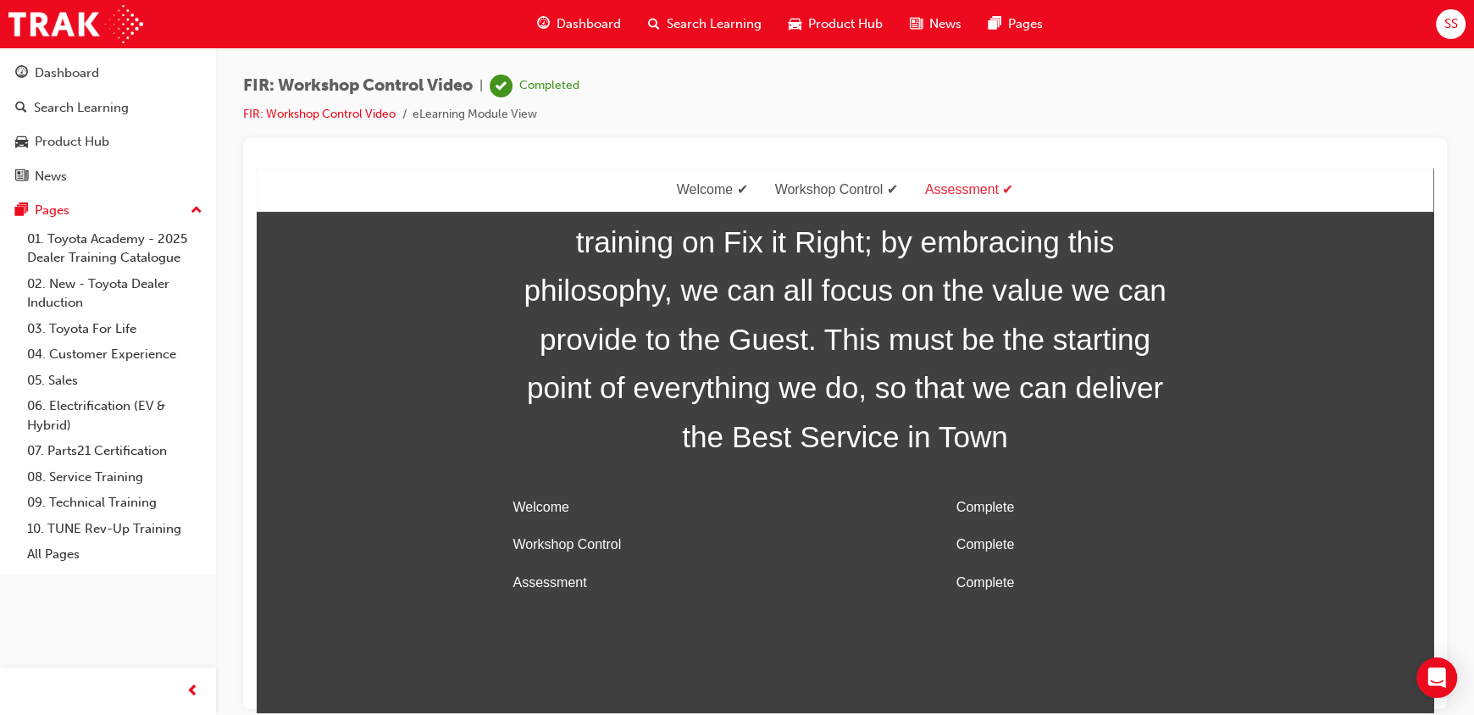
drag, startPoint x: 655, startPoint y: 480, endPoint x: 529, endPoint y: 325, distance: 199.9
click at [656, 480] on div "Congratulations, you have now completed this training on Fix it Right; by embra…" at bounding box center [846, 385] width 678 height 434
click at [566, 22] on span "Dashboard" at bounding box center [589, 23] width 64 height 19
